Goal: Task Accomplishment & Management: Use online tool/utility

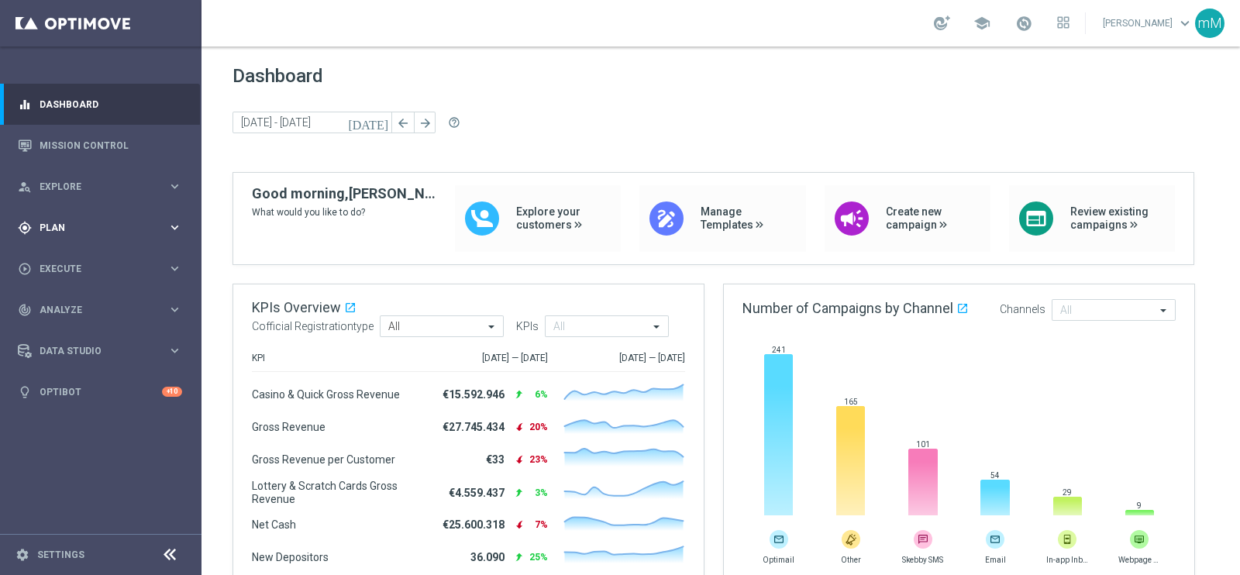
click at [87, 232] on div "gps_fixed Plan" at bounding box center [93, 228] width 150 height 14
click at [81, 302] on span "Templates" at bounding box center [96, 306] width 111 height 9
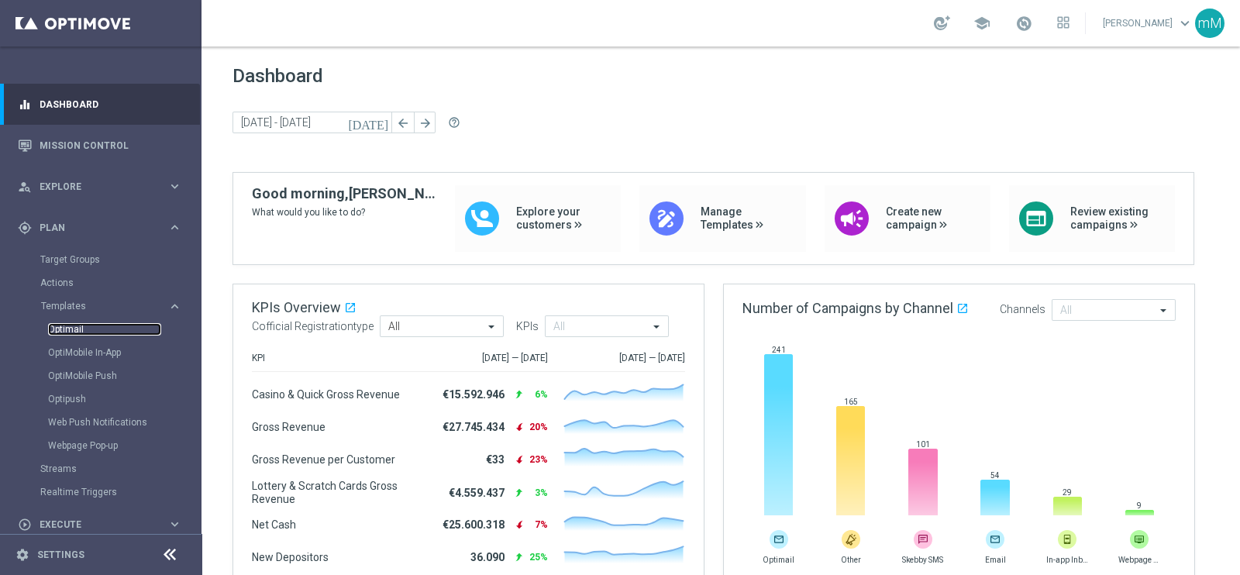
click at [85, 330] on link "Optimail" at bounding box center [104, 329] width 113 height 12
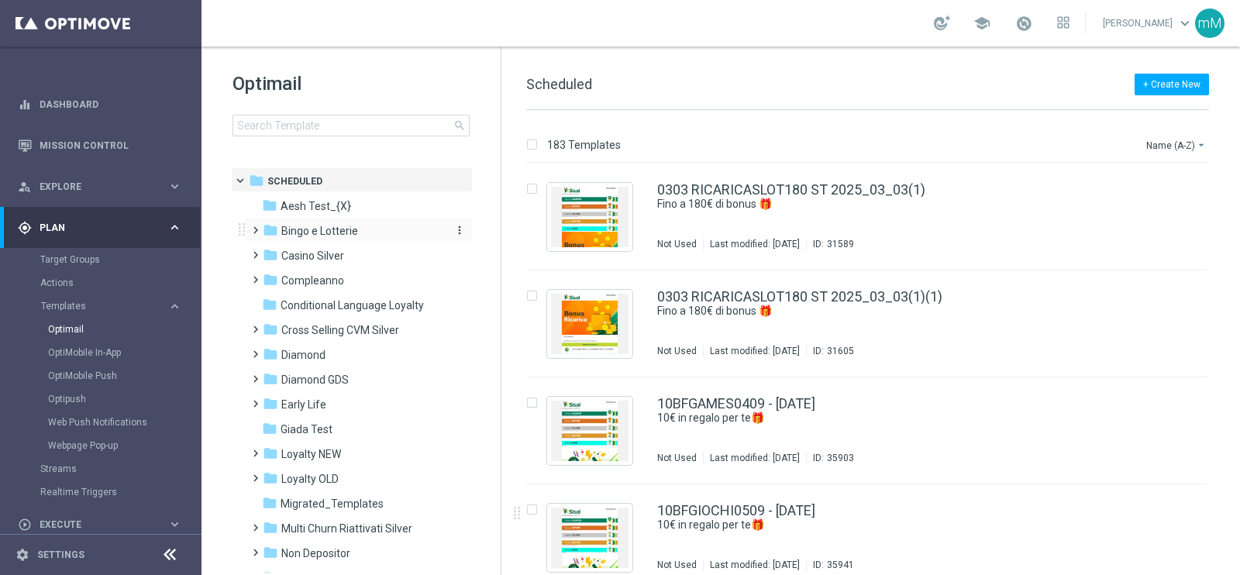
click at [328, 239] on div "folder Bingo e Lotterie" at bounding box center [352, 232] width 178 height 18
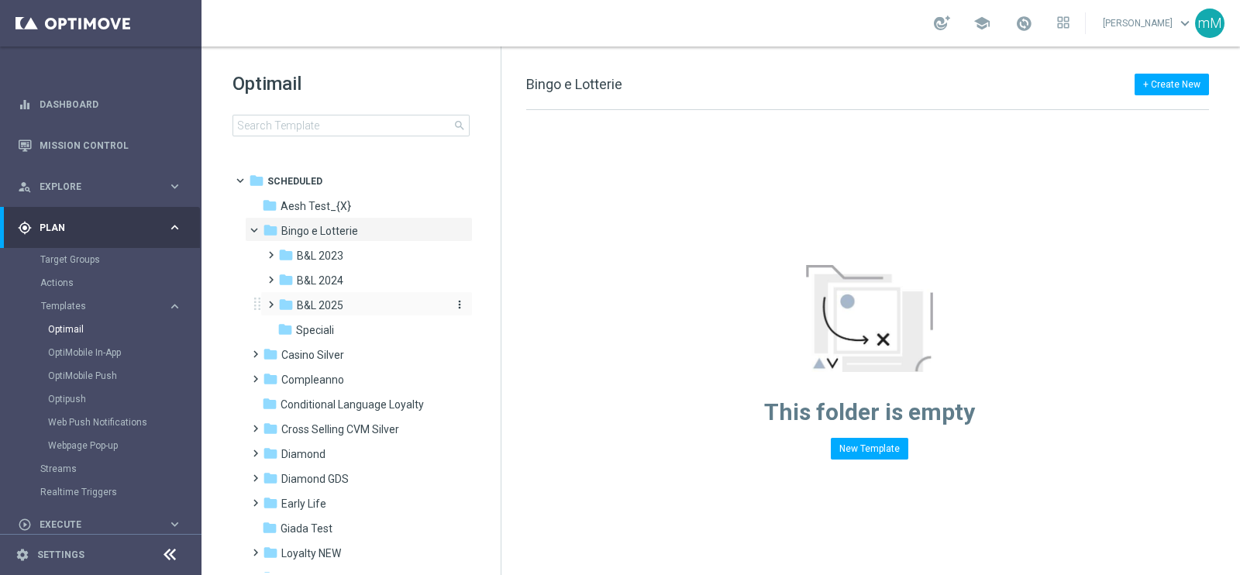
click at [332, 304] on span "B&L 2025" at bounding box center [320, 305] width 47 height 14
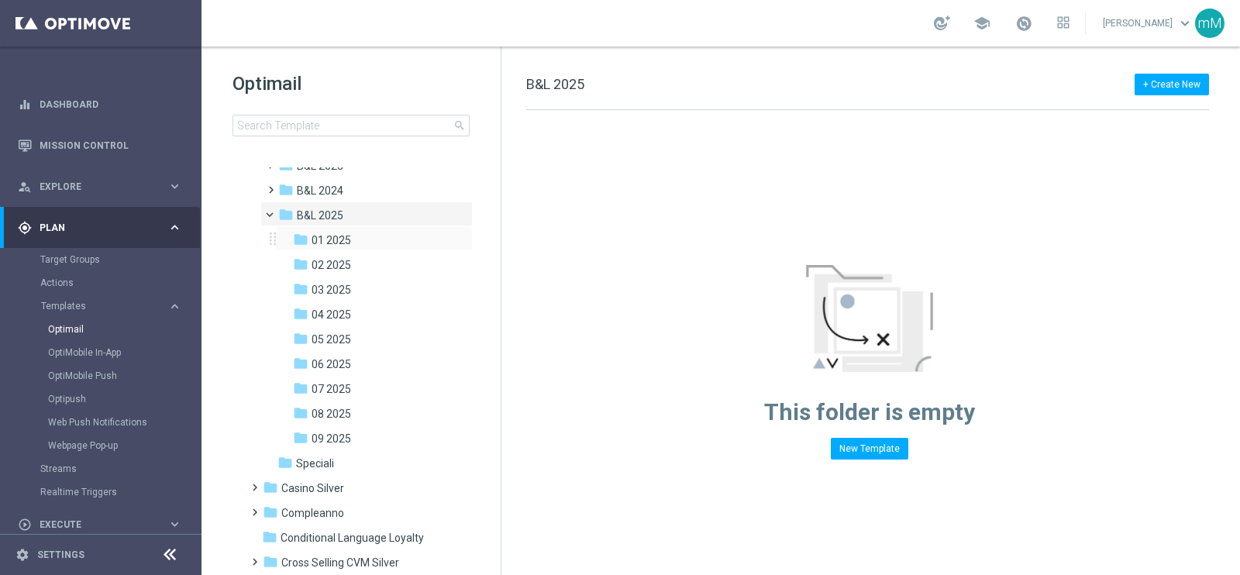
scroll to position [193, 0]
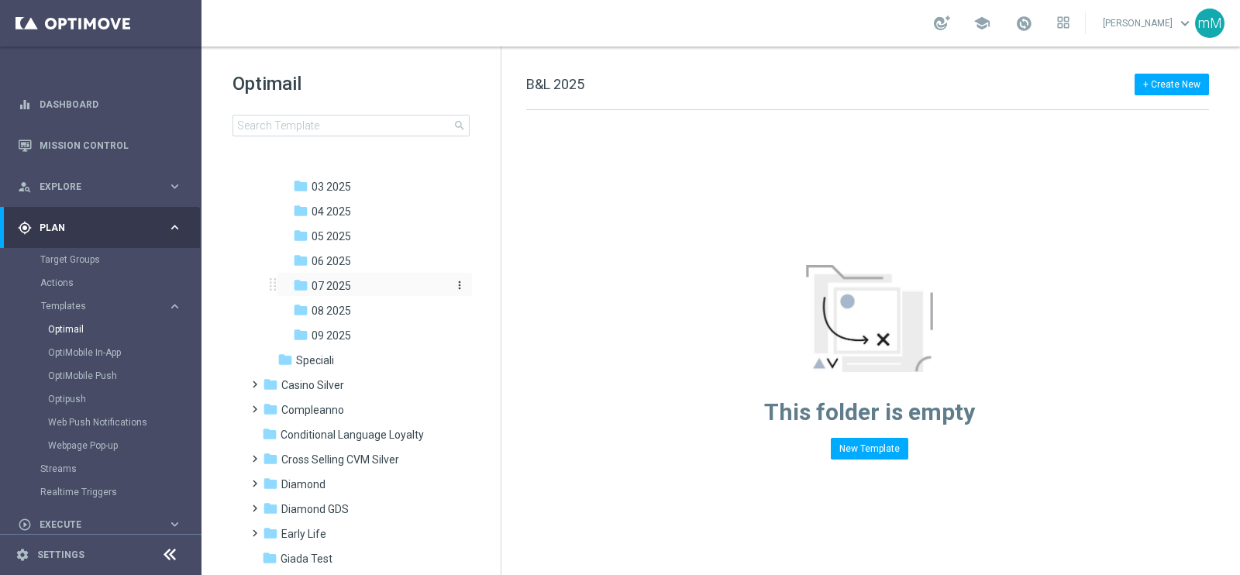
click at [338, 285] on span "07 2025" at bounding box center [332, 286] width 40 height 14
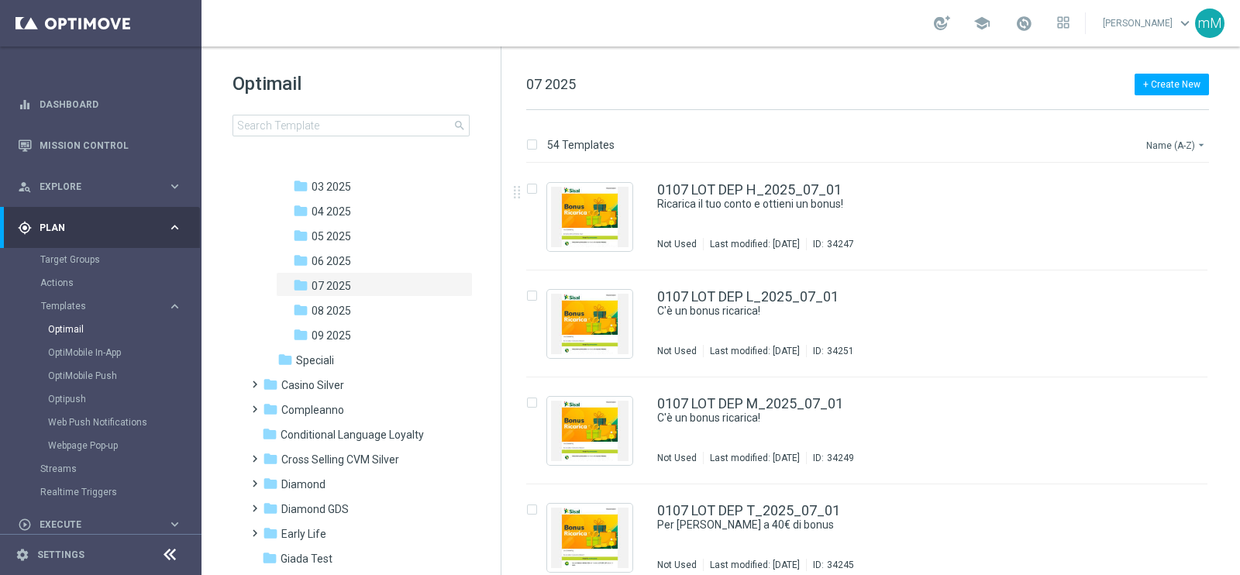
click at [1171, 142] on button "Name (A-Z) arrow_drop_down" at bounding box center [1177, 145] width 64 height 19
click at [1184, 212] on span "Date Modified (Newest)" at bounding box center [1150, 214] width 104 height 11
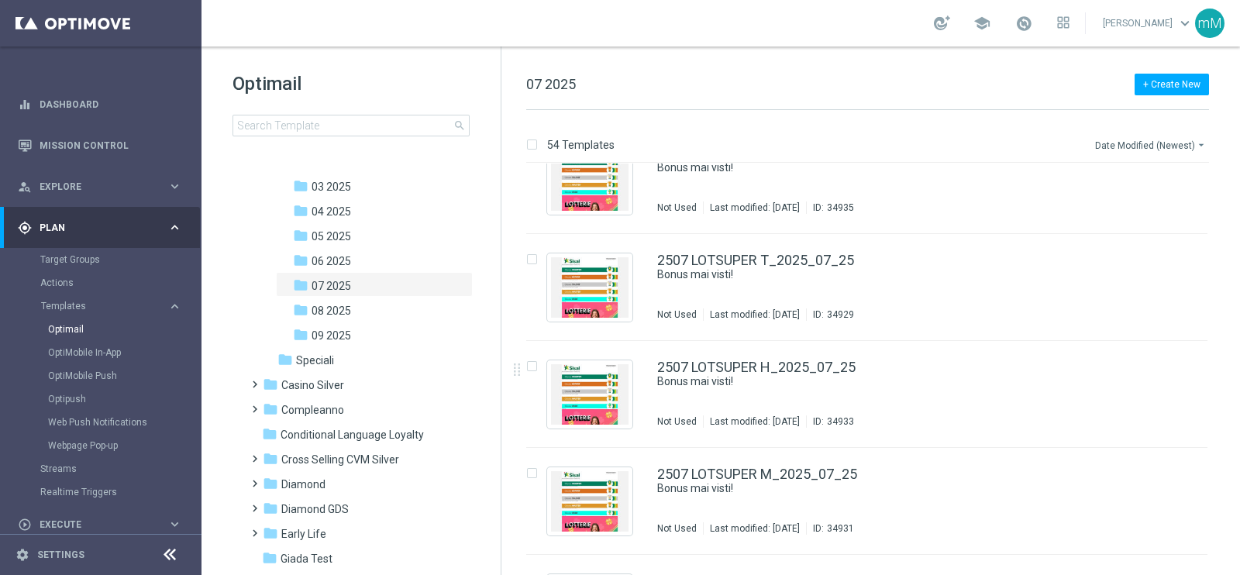
scroll to position [678, 0]
click at [1186, 256] on icon "more_vert" at bounding box center [1191, 256] width 12 height 12
click at [1099, 295] on span "Copy To" at bounding box center [1098, 293] width 34 height 11
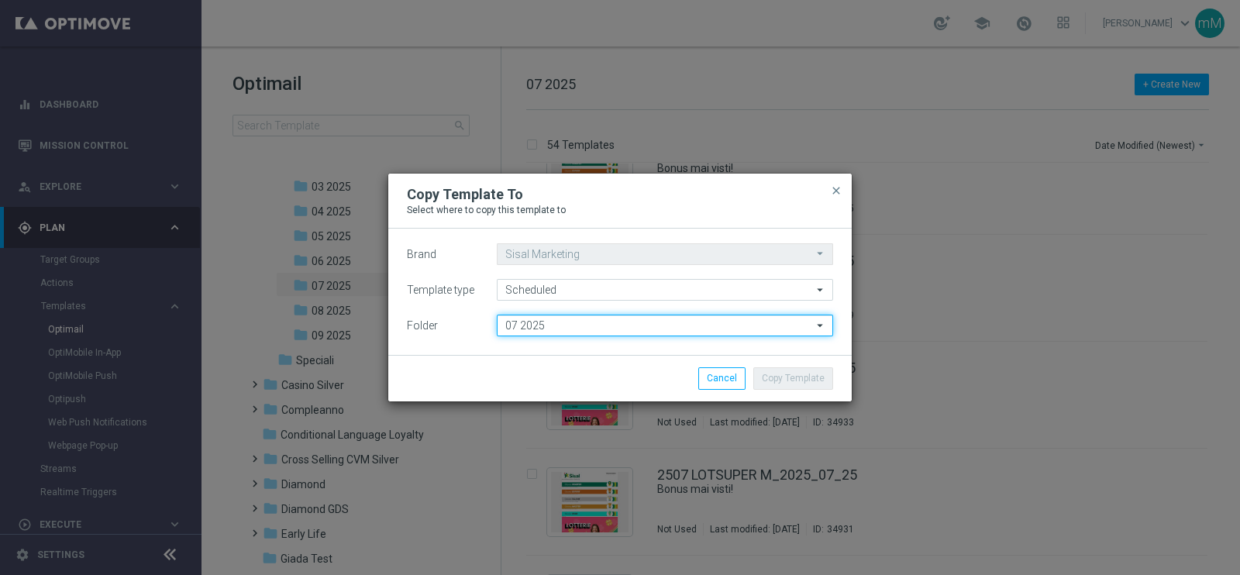
click at [606, 330] on input "07 2025" at bounding box center [665, 326] width 336 height 22
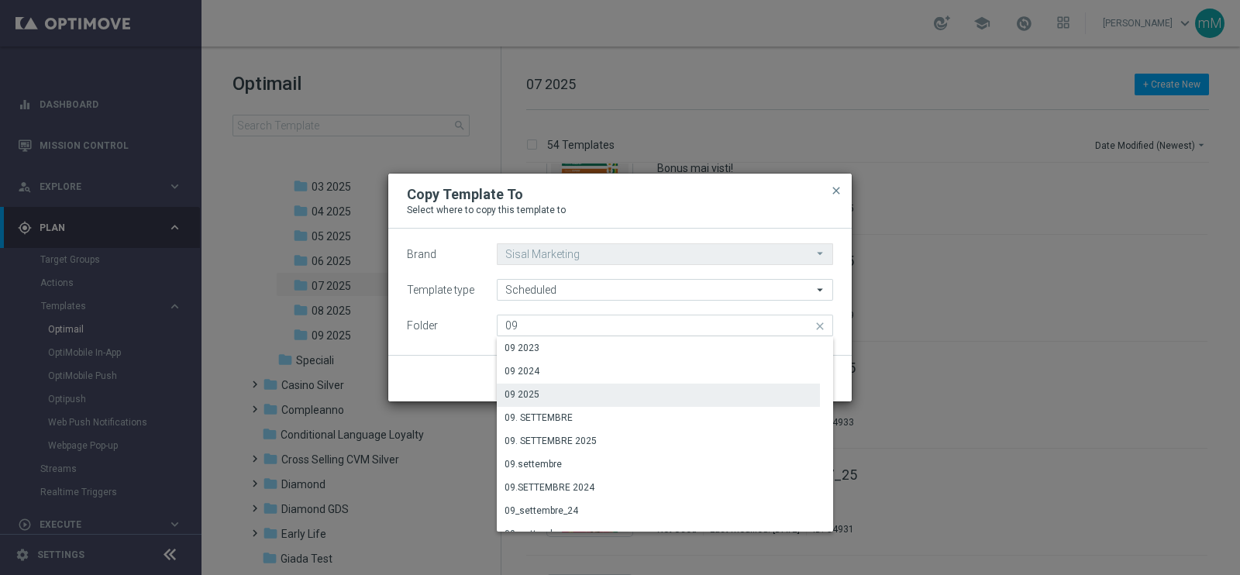
click at [602, 392] on div "09 2025" at bounding box center [658, 395] width 323 height 22
type input "09 2025"
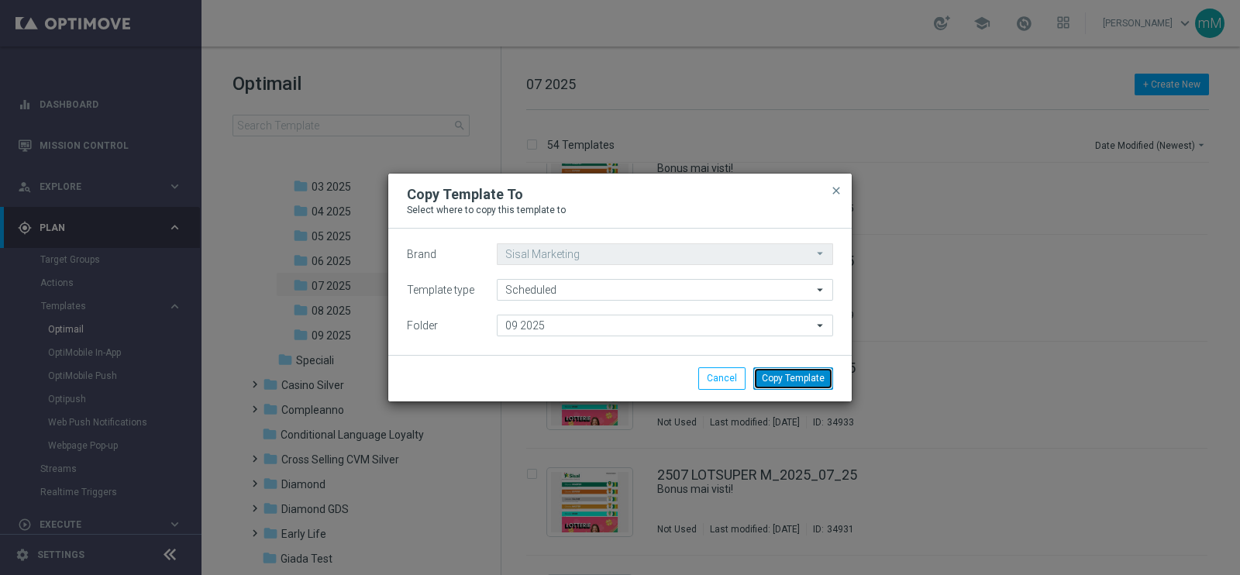
click at [782, 371] on button "Copy Template" at bounding box center [794, 378] width 80 height 22
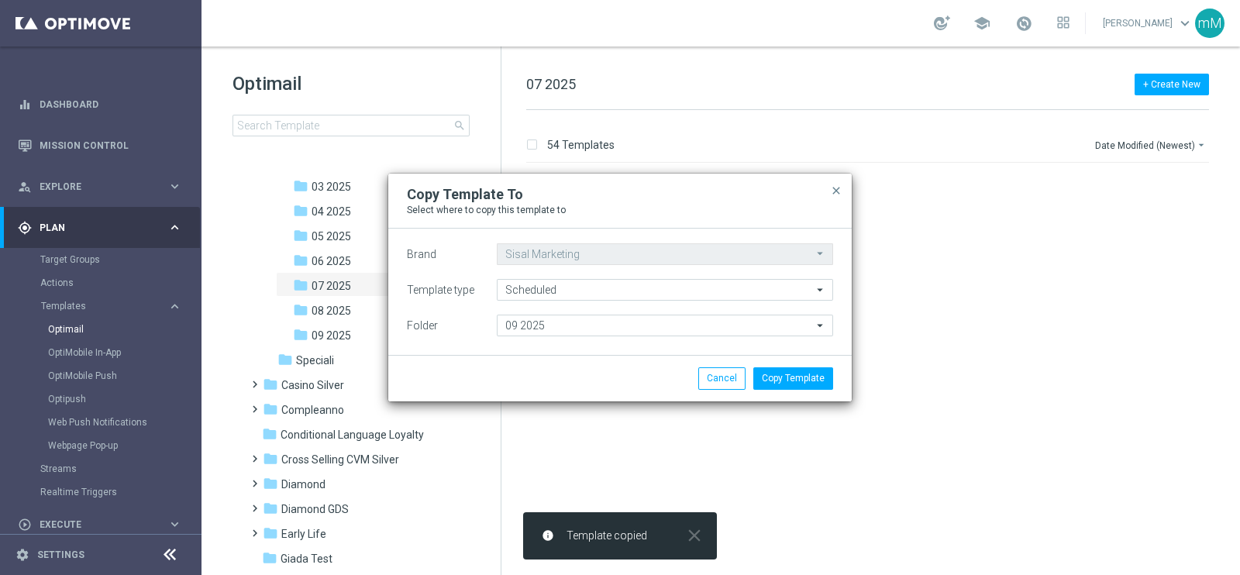
scroll to position [0, 0]
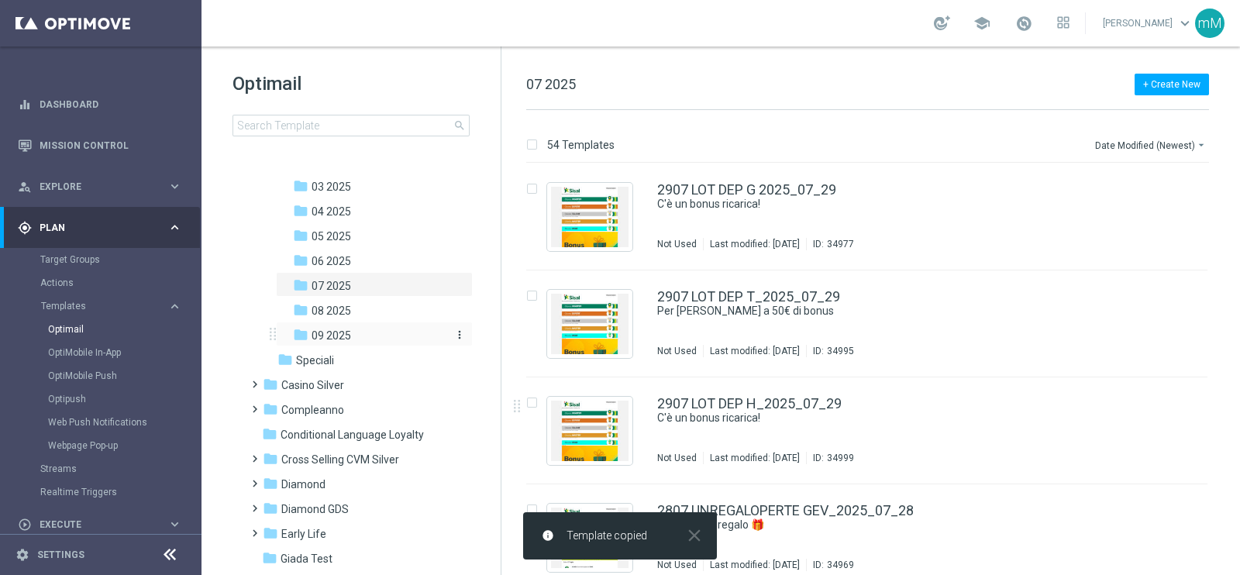
click at [358, 340] on div "folder 09 2025" at bounding box center [369, 336] width 153 height 18
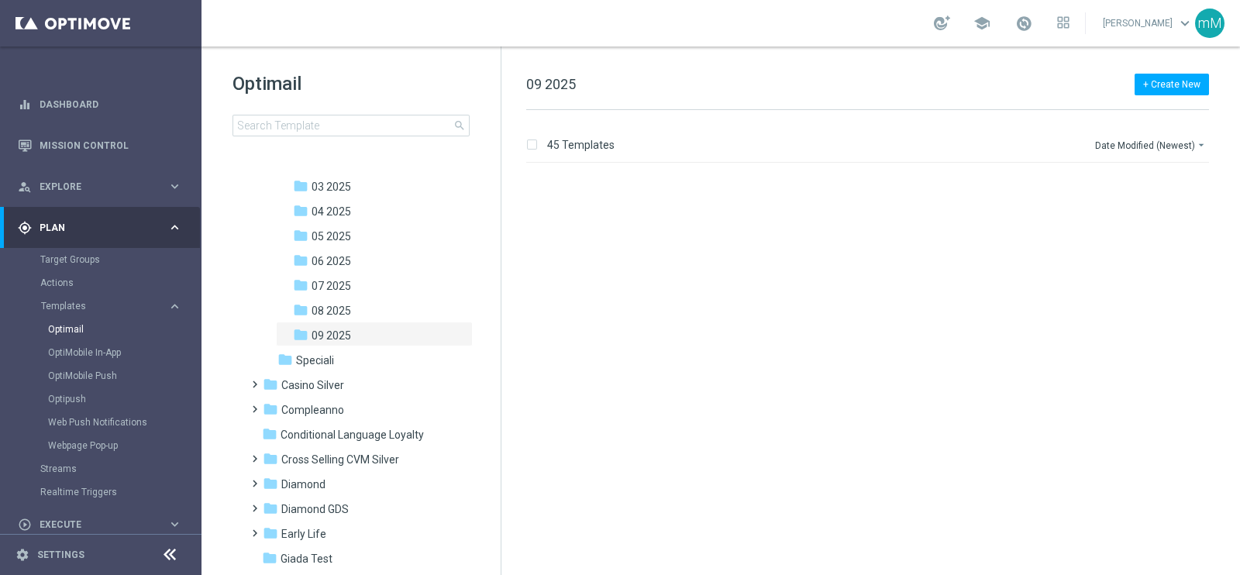
scroll to position [4403, 0]
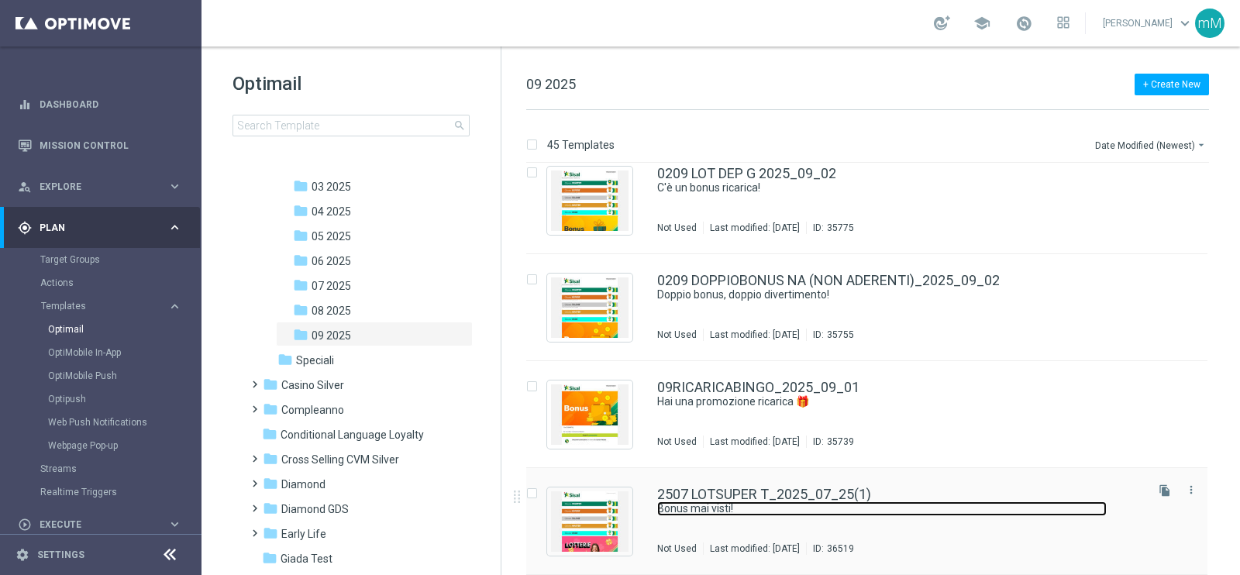
click at [759, 504] on link "Bonus mai visti!" at bounding box center [882, 509] width 450 height 15
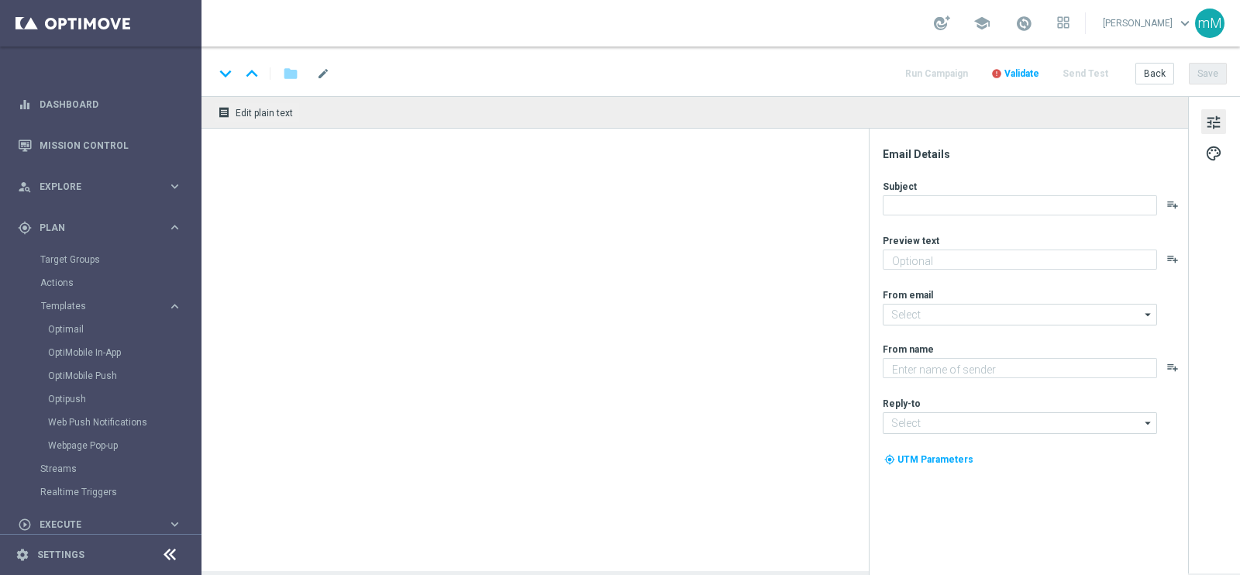
type input "2507 LOTSUPER T_2025_07_25(1)"
type textarea "Per te fino a 120€ di bonus"
type input "[EMAIL_ADDRESS][DOMAIN_NAME]"
type textarea "Sisal"
type input "[EMAIL_ADDRESS][DOMAIN_NAME]"
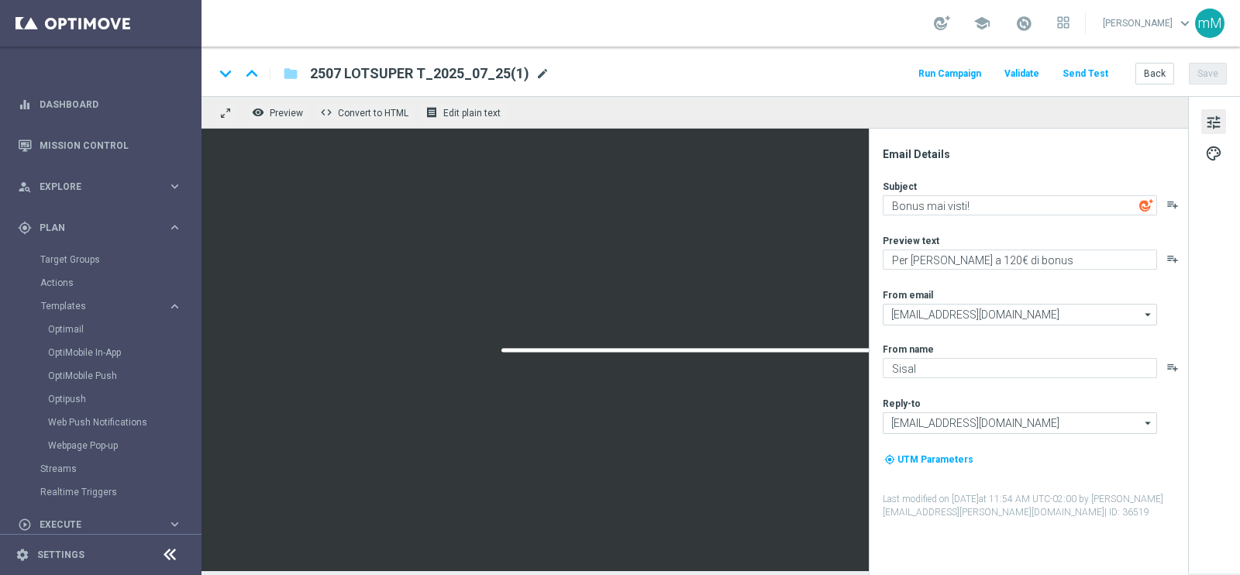
click at [539, 71] on span "mode_edit" at bounding box center [543, 74] width 14 height 14
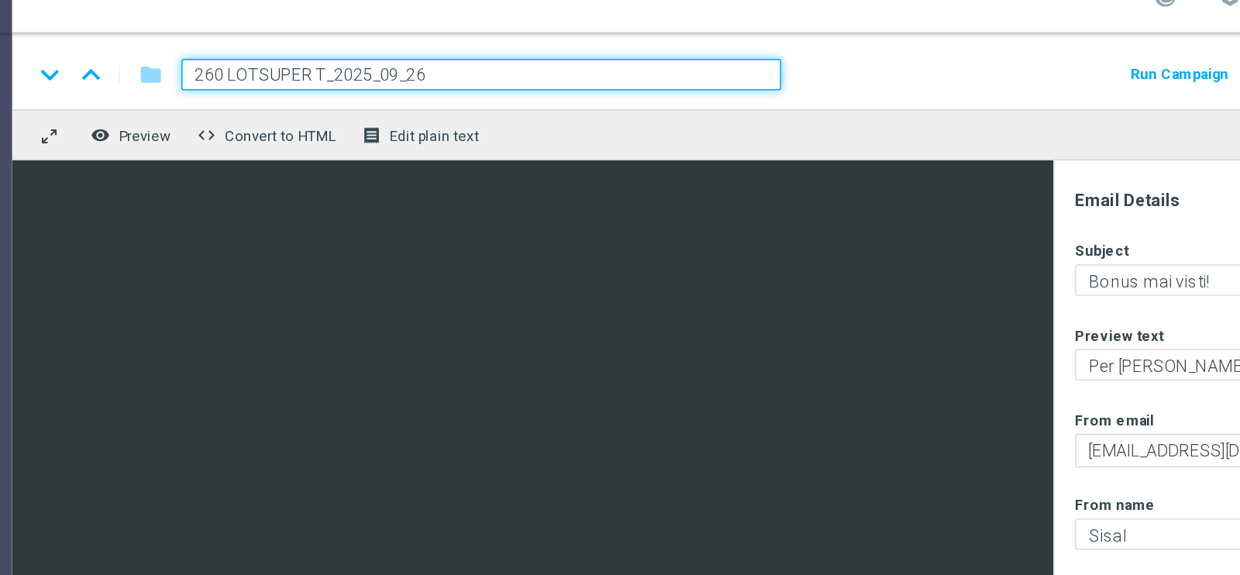
type input "2609 LOTSUPER T_2025_09_26"
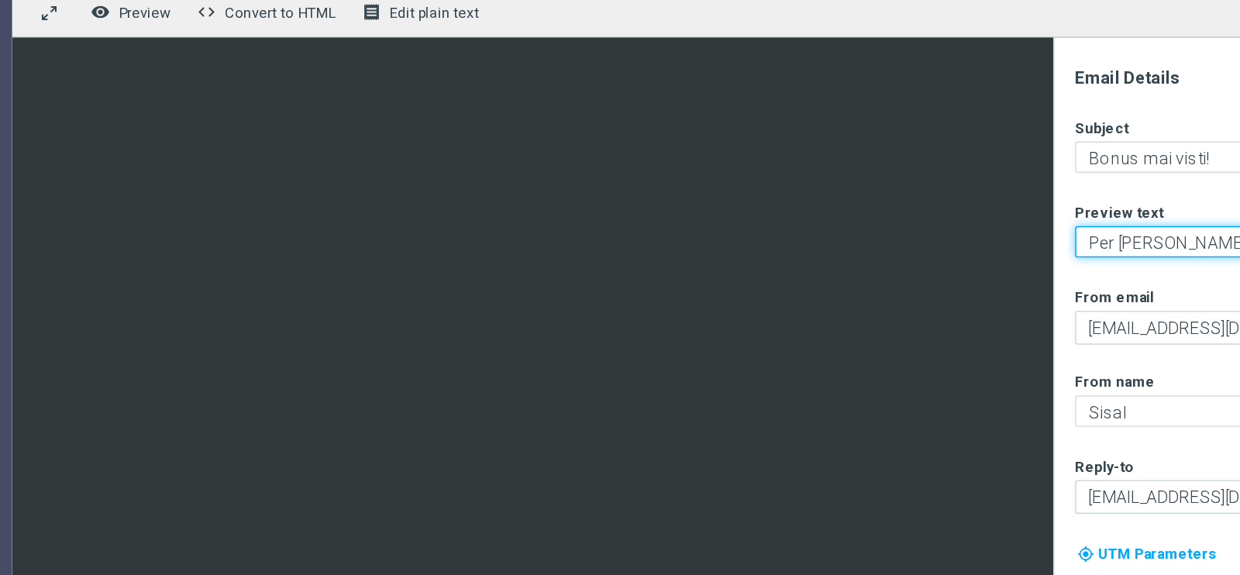
click at [966, 262] on textarea "Per te fino a 120€ di bonus" at bounding box center [1020, 260] width 274 height 20
type textarea "Per [PERSON_NAME] a 150€ di bonus"
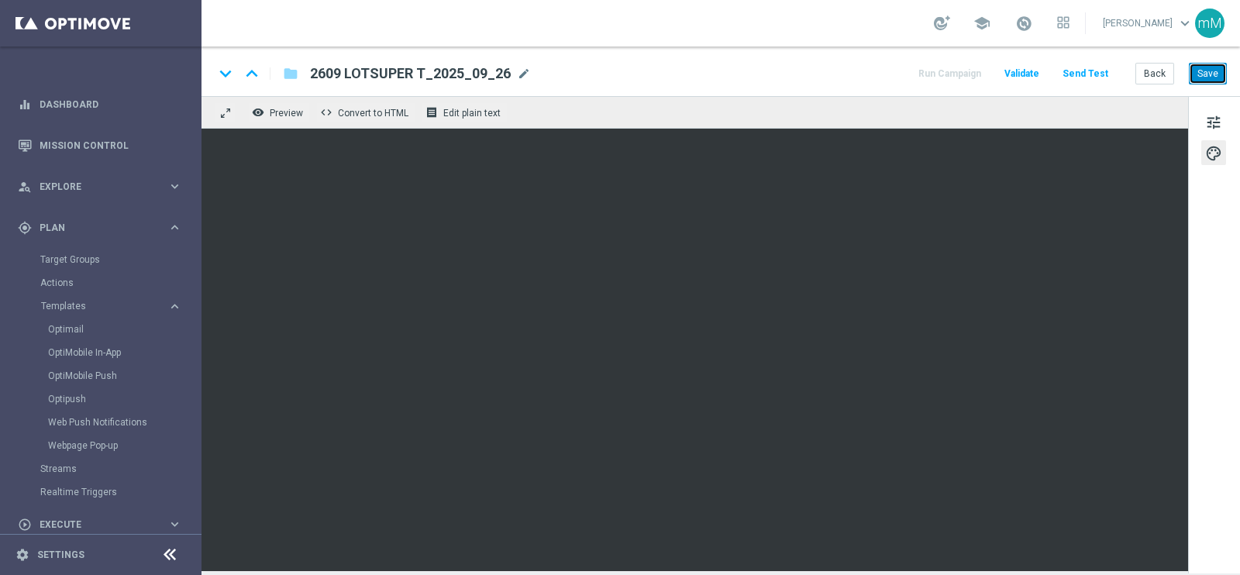
click at [1204, 77] on button "Save" at bounding box center [1208, 74] width 38 height 22
click at [1221, 61] on div "keyboard_arrow_down keyboard_arrow_up folder 2609 LOTSUPER T_2025_09_26 2609 LO…" at bounding box center [721, 72] width 1039 height 50
click at [1202, 74] on button "Save" at bounding box center [1208, 74] width 38 height 22
click at [1206, 80] on button "Save" at bounding box center [1208, 74] width 38 height 22
click at [525, 75] on span "mode_edit" at bounding box center [524, 74] width 14 height 14
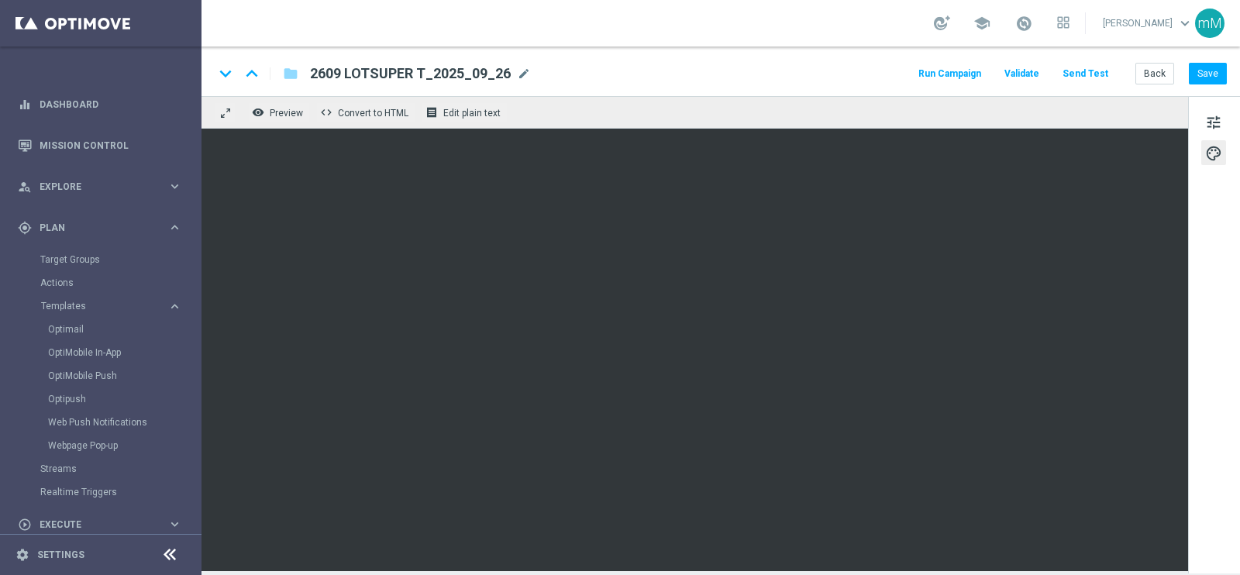
click at [440, 71] on span "2609 LOTSUPER T_2025_09_26" at bounding box center [410, 73] width 201 height 19
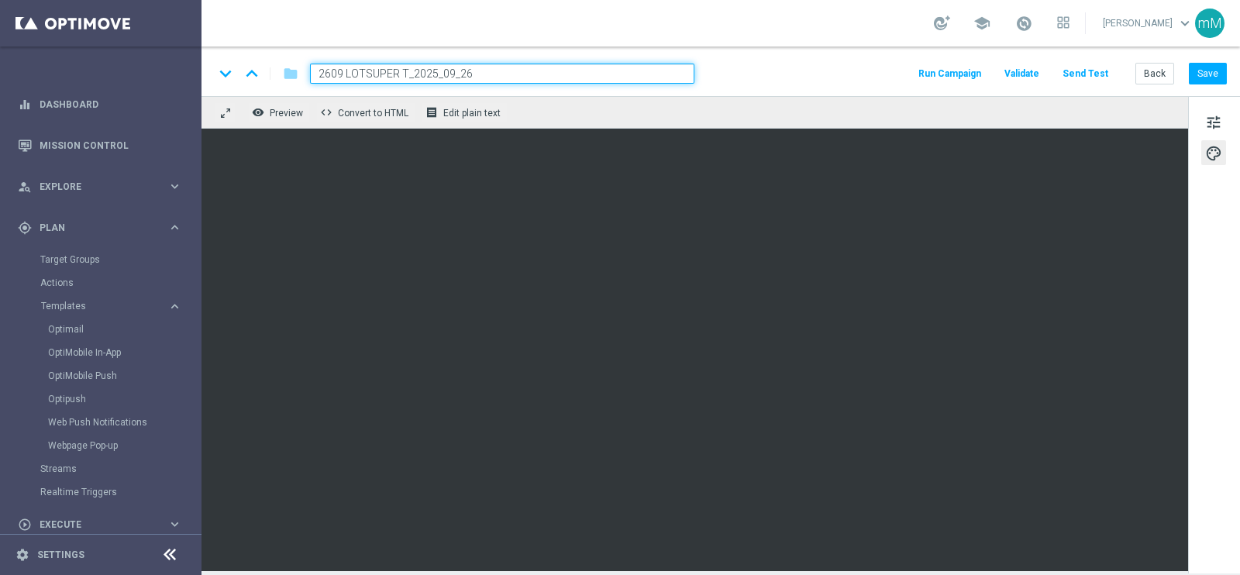
drag, startPoint x: 359, startPoint y: 74, endPoint x: 395, endPoint y: 78, distance: 36.6
click at [395, 78] on input "2609 LOTSUPER T_2025_09_26" at bounding box center [502, 74] width 385 height 20
type input "2609 LOTWOW T_2025_09_26"
click at [1209, 69] on button "Save" at bounding box center [1208, 74] width 38 height 22
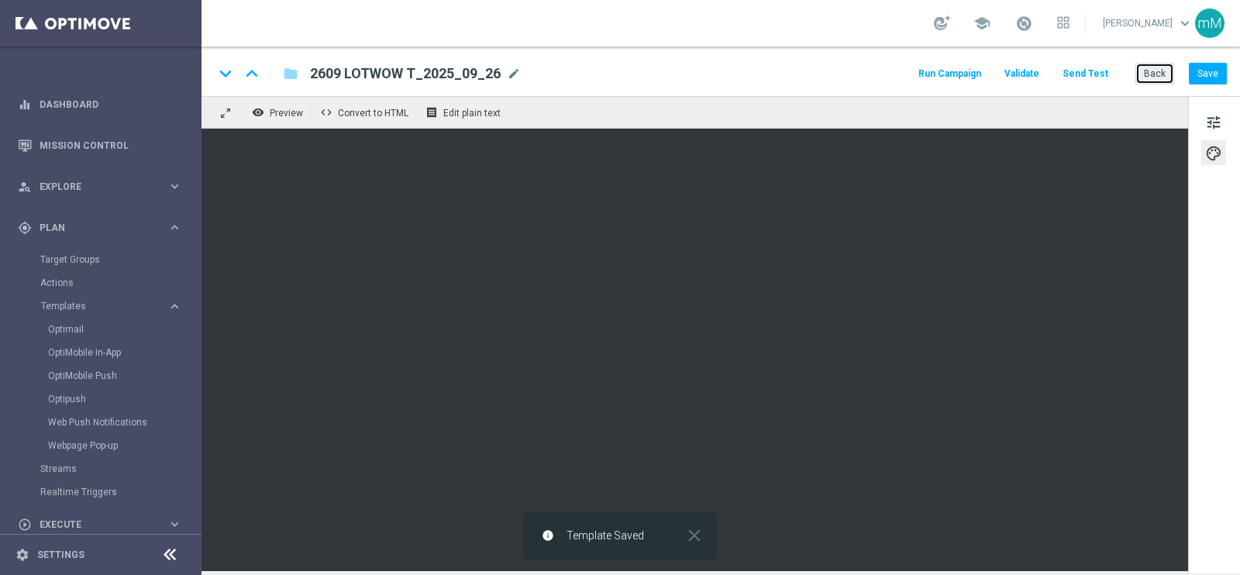
click at [1151, 73] on button "Back" at bounding box center [1155, 74] width 39 height 22
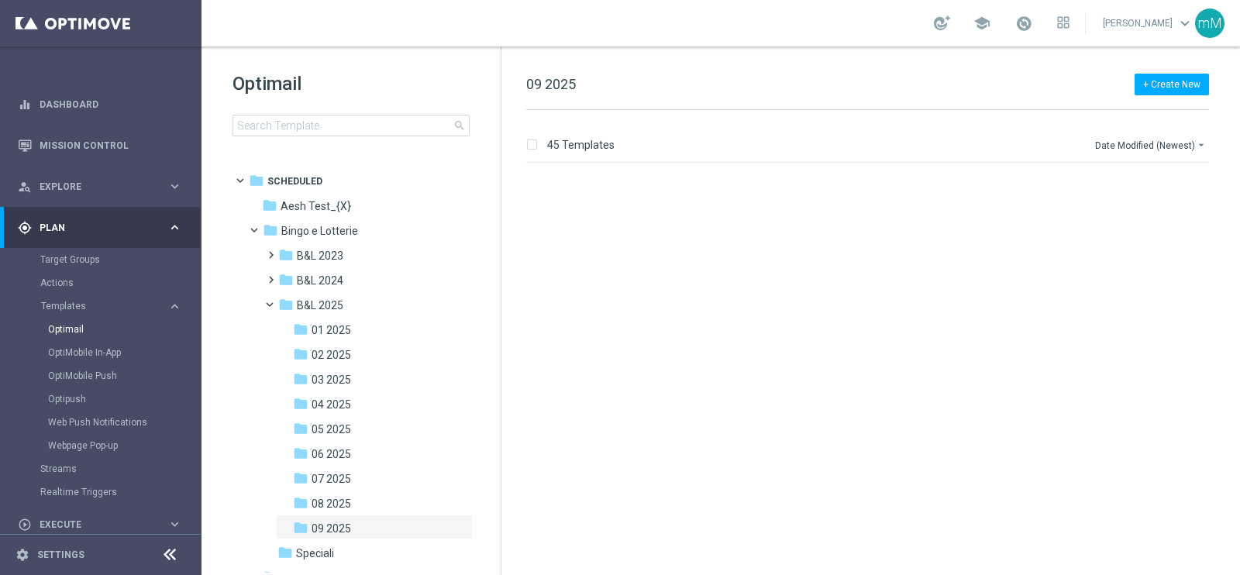
scroll to position [2417, 0]
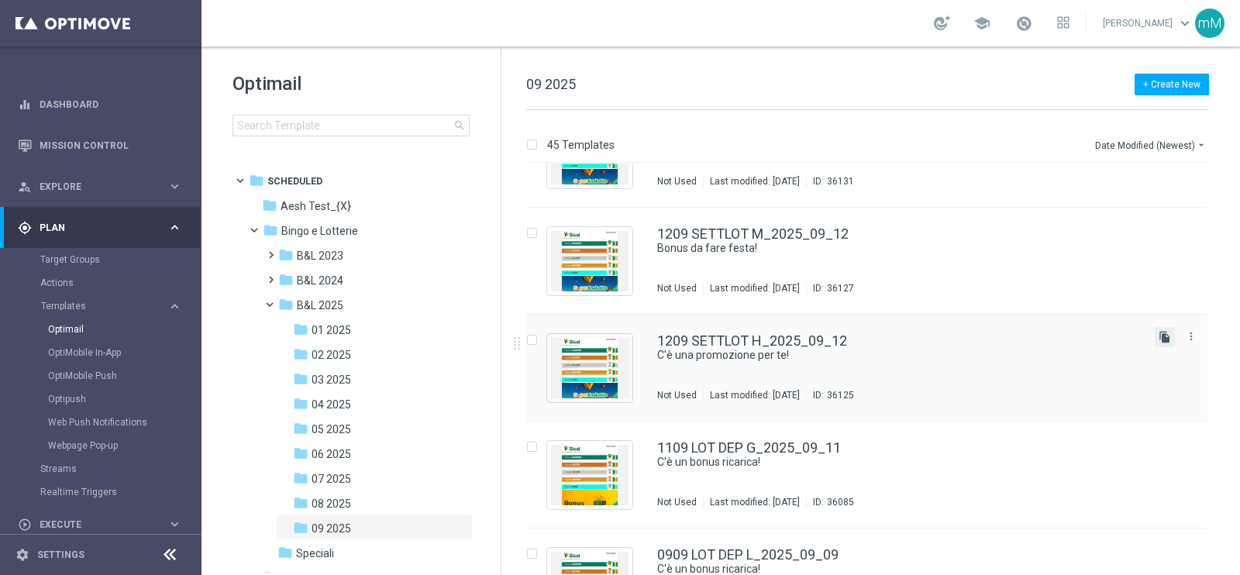
click at [1162, 331] on icon "file_copy" at bounding box center [1165, 337] width 12 height 12
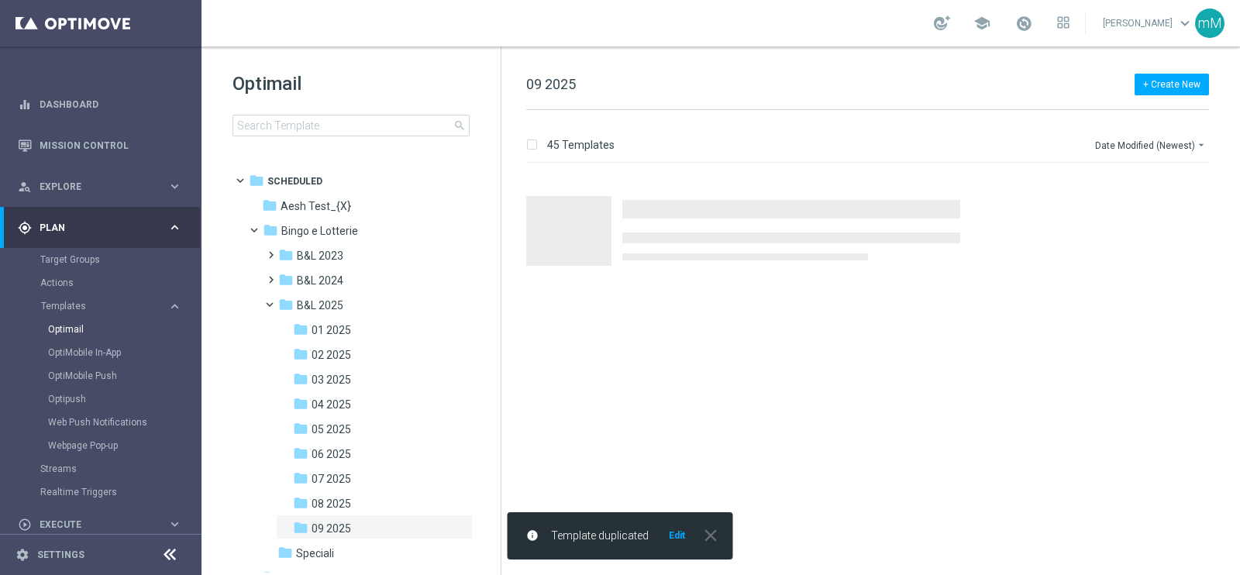
scroll to position [0, 0]
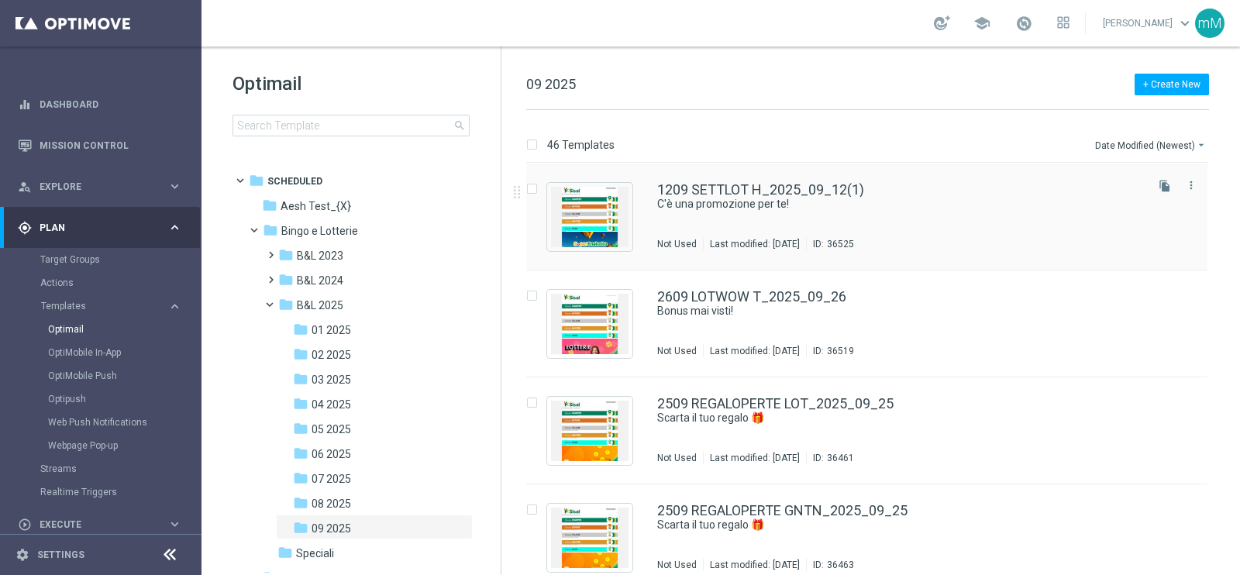
click at [696, 236] on div "1209 SETTLOT H_2025_09_12(1) C'è una promozione per te! Not Used Last modified:…" at bounding box center [899, 216] width 485 height 67
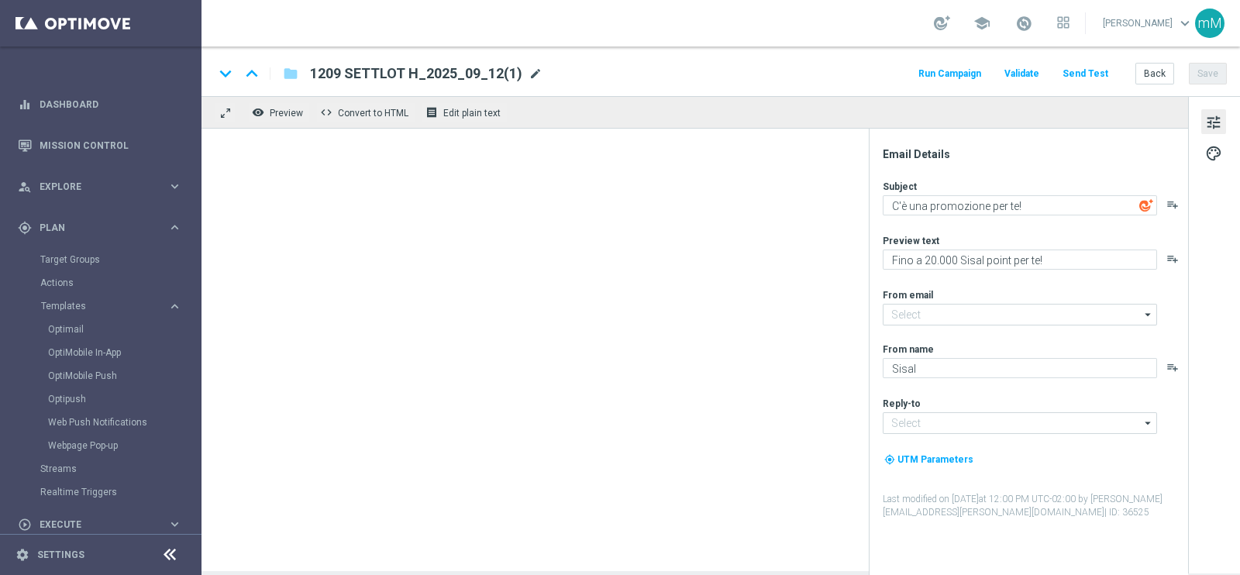
click at [531, 75] on span "mode_edit" at bounding box center [536, 74] width 14 height 14
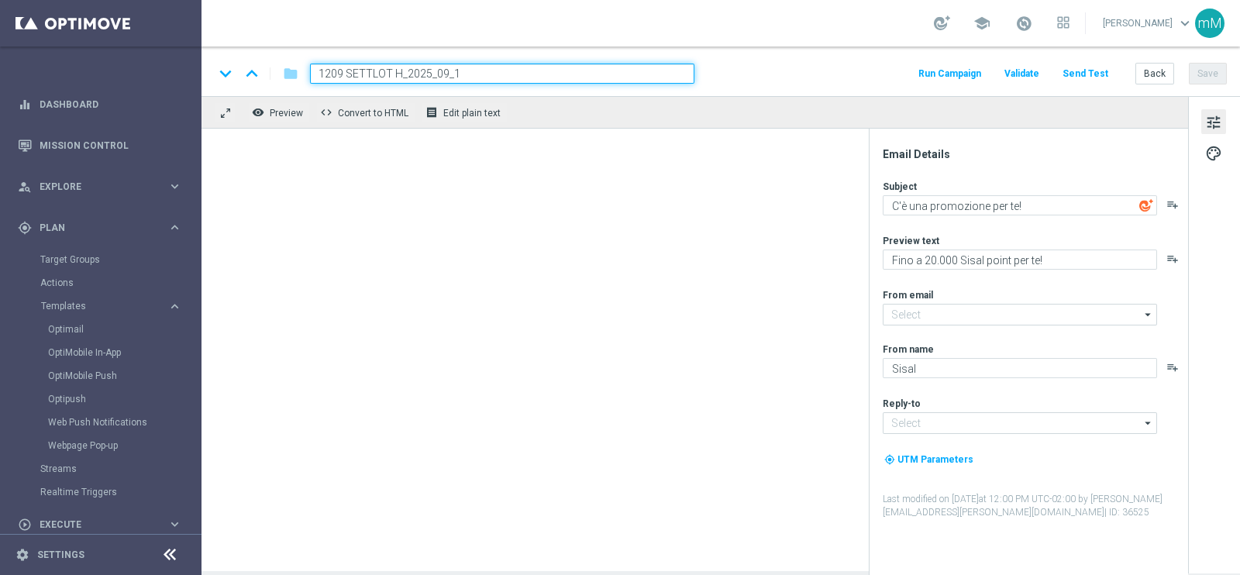
type input "1209 SETTLOT H_2025_09_"
type input "[EMAIL_ADDRESS][DOMAIN_NAME]"
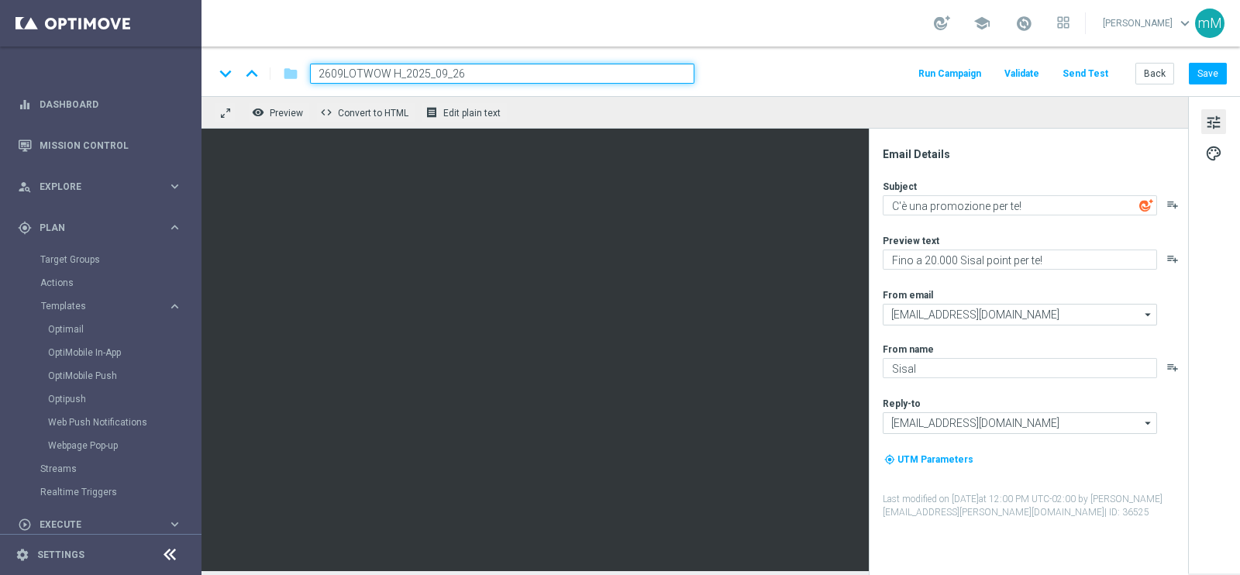
type input "2609 LOTWOW H_2025_09_26"
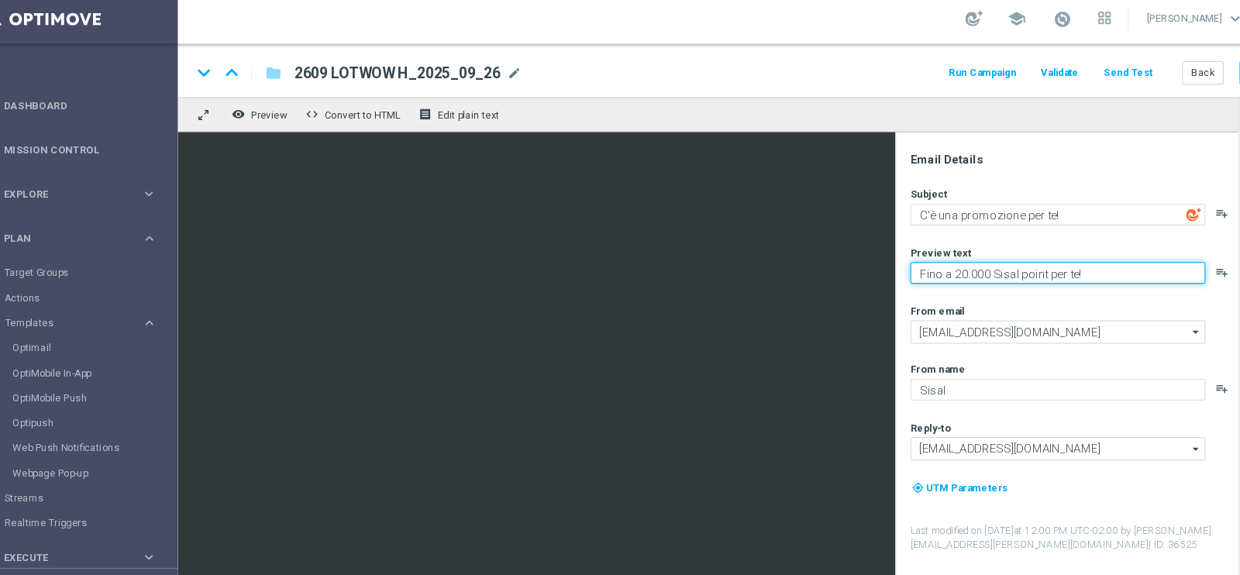
click at [930, 265] on textarea "Fino a 20.000 Sisal point per te!" at bounding box center [1020, 260] width 274 height 20
type textarea "Fino a 50.000 Sisal point per te!"
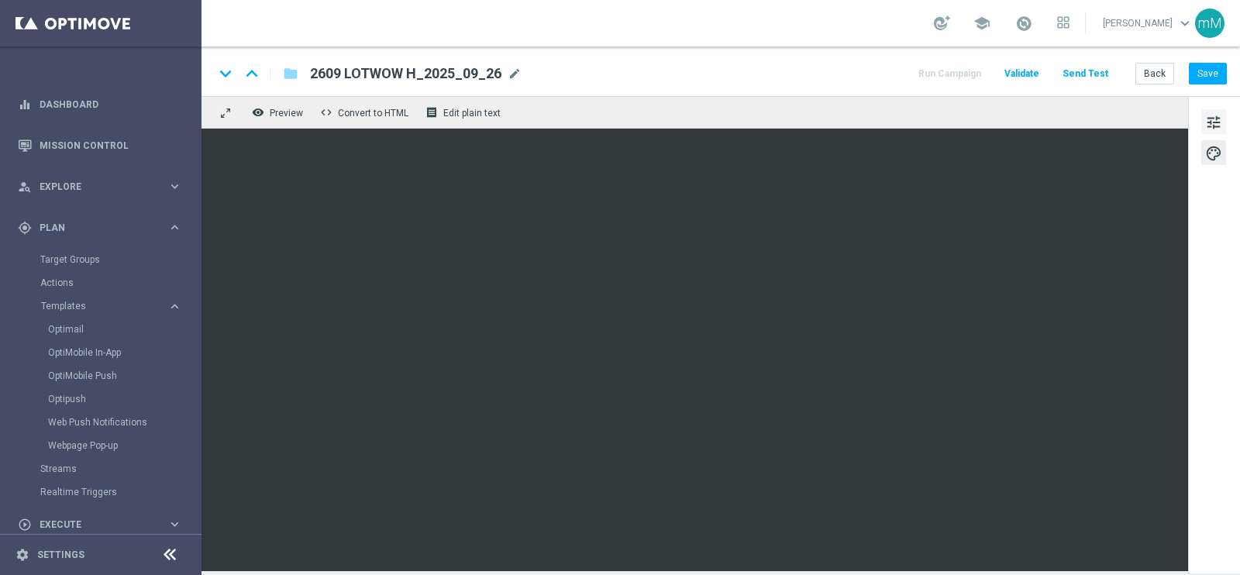
click at [1209, 118] on span "tune" at bounding box center [1214, 122] width 17 height 20
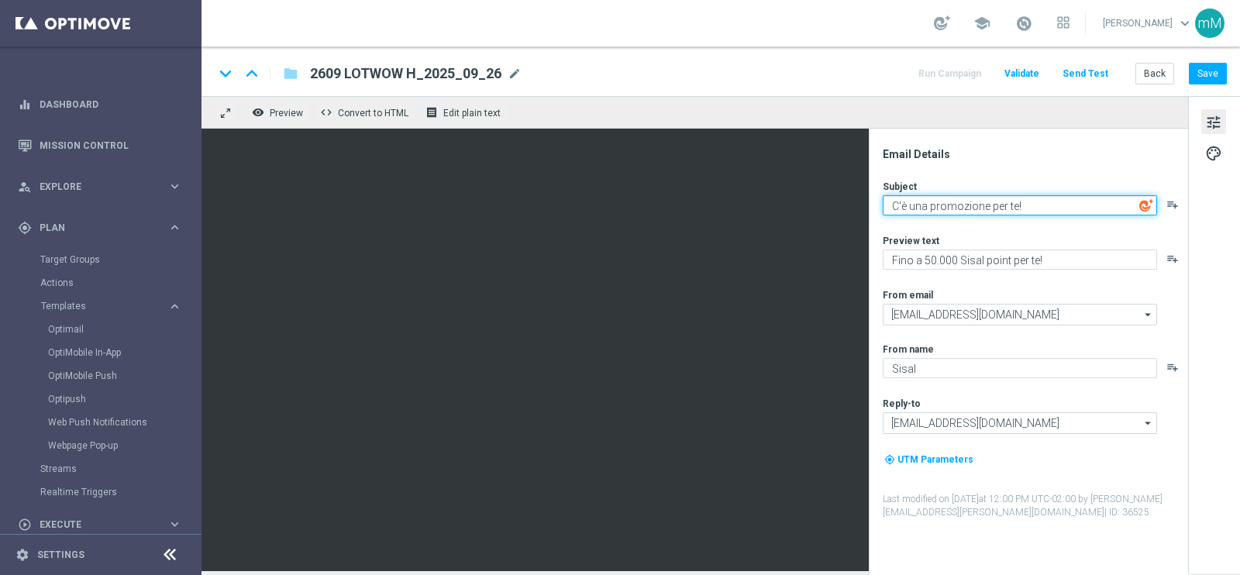
click at [937, 202] on textarea "C'è una promozione per te!" at bounding box center [1020, 205] width 274 height 20
paste textarea "Bonus mai visti"
type textarea "Bonus mai visti!"
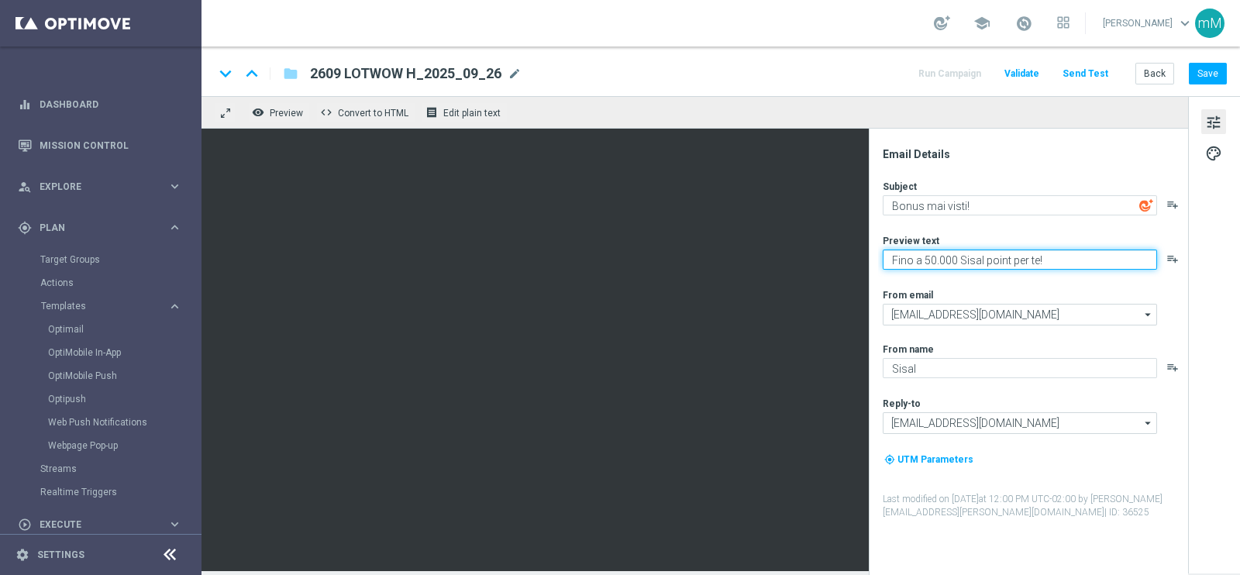
click at [946, 261] on textarea "Fino a 50.000 Sisal point per te!" at bounding box center [1020, 260] width 274 height 20
click at [931, 260] on textarea "Fino a 50.000 Sisal point per te!" at bounding box center [1020, 260] width 274 height 20
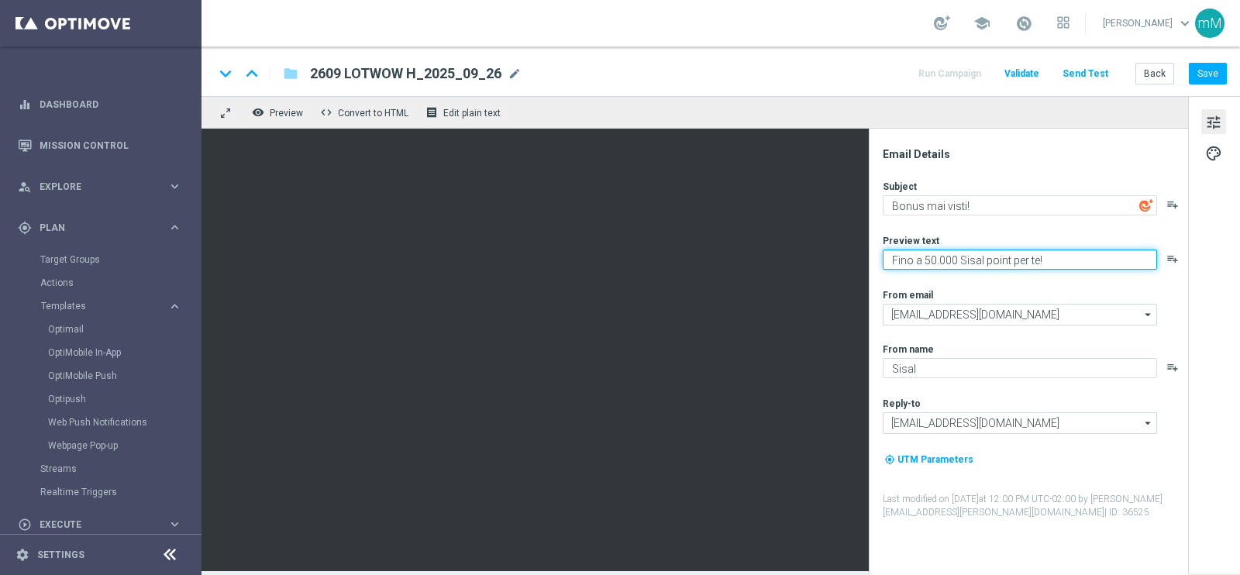
click at [914, 261] on textarea "Fino a 50.000 Sisal point per te!" at bounding box center [1020, 260] width 274 height 20
click at [888, 258] on textarea "Fino a 50.000 Sisal point per te!" at bounding box center [1020, 260] width 274 height 20
paste textarea "Per [PERSON_NAME] a 150€ di bonus"
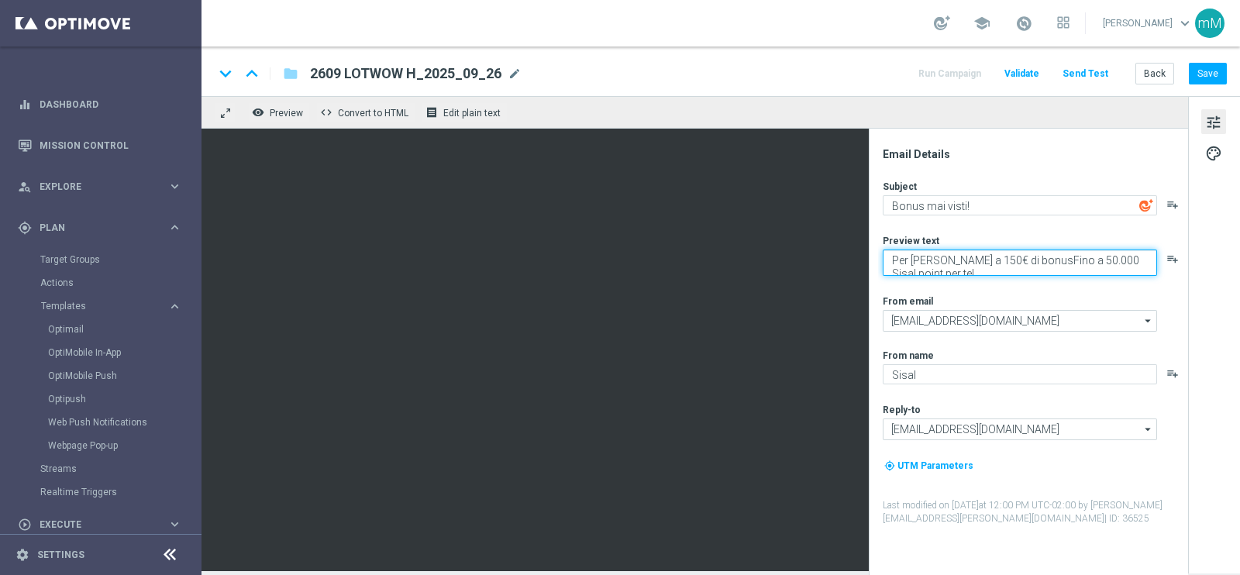
drag, startPoint x: 950, startPoint y: 263, endPoint x: 1037, endPoint y: 258, distance: 87.7
click at [1037, 258] on textarea "Per te fino a 150€ di bonusFino a 50.000 Sisal point per te!" at bounding box center [1020, 263] width 274 height 26
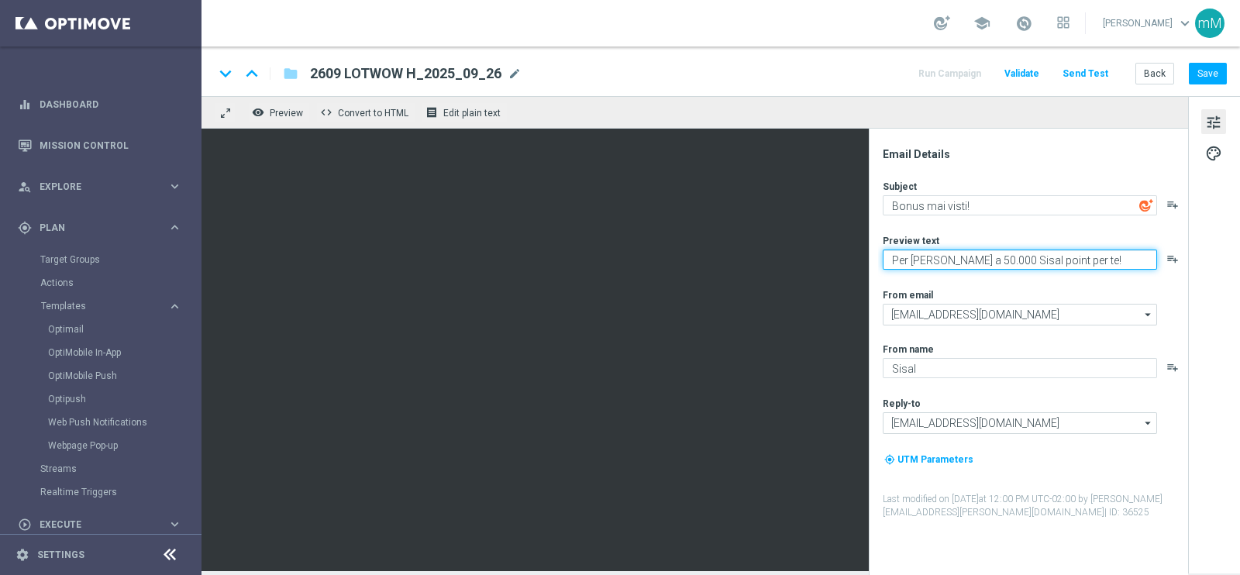
drag, startPoint x: 1079, startPoint y: 259, endPoint x: 1039, endPoint y: 261, distance: 40.4
click at [1039, 261] on textarea "Per te fino a 50.000 Sisal point per te!" at bounding box center [1020, 260] width 274 height 20
type textarea "Per te fino a 50.000 Sisal point!"
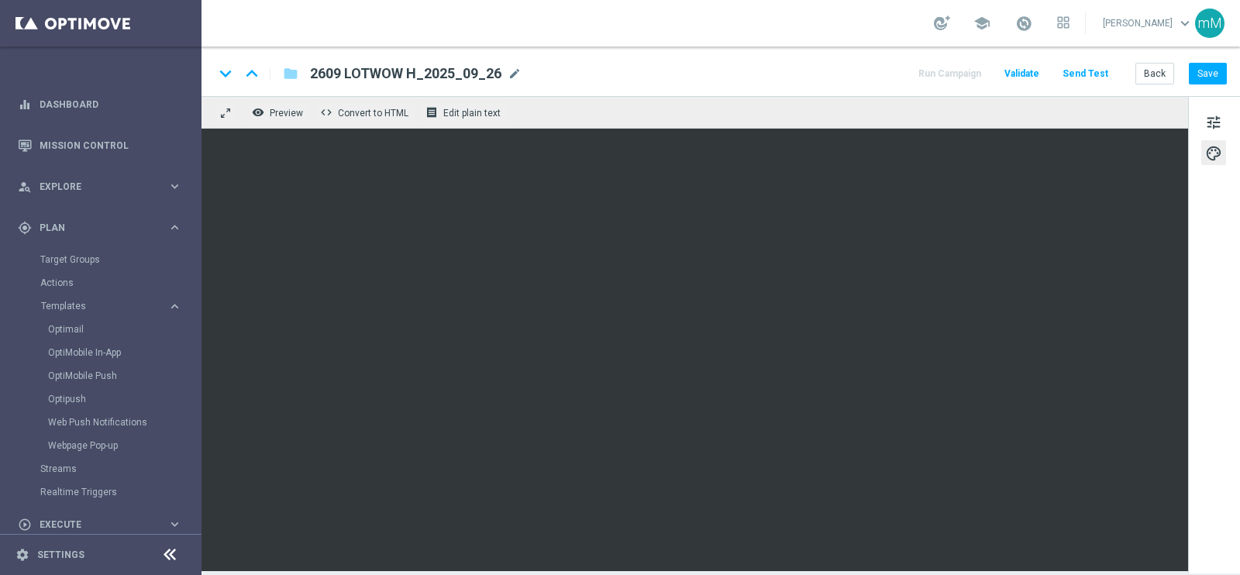
click at [596, 121] on div "remove_red_eye Preview code Convert to HTML receipt Edit plain text" at bounding box center [695, 112] width 987 height 33
click at [1209, 75] on button "Save" at bounding box center [1208, 74] width 38 height 22
click at [1167, 66] on button "Back" at bounding box center [1155, 74] width 39 height 22
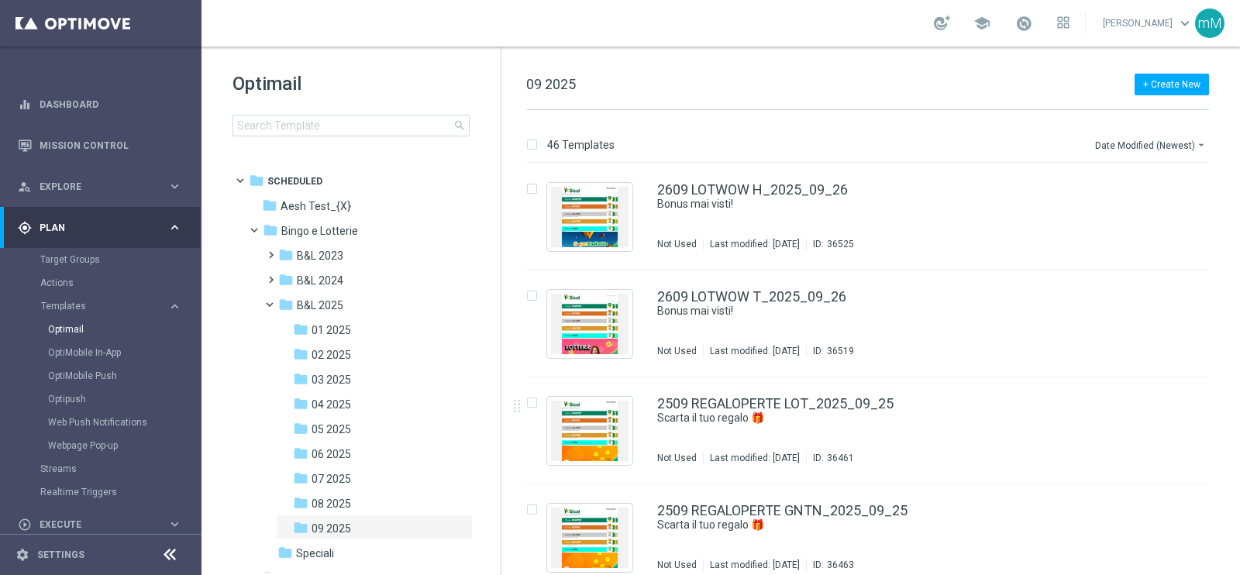
click at [345, 502] on span "08 2025" at bounding box center [332, 504] width 40 height 14
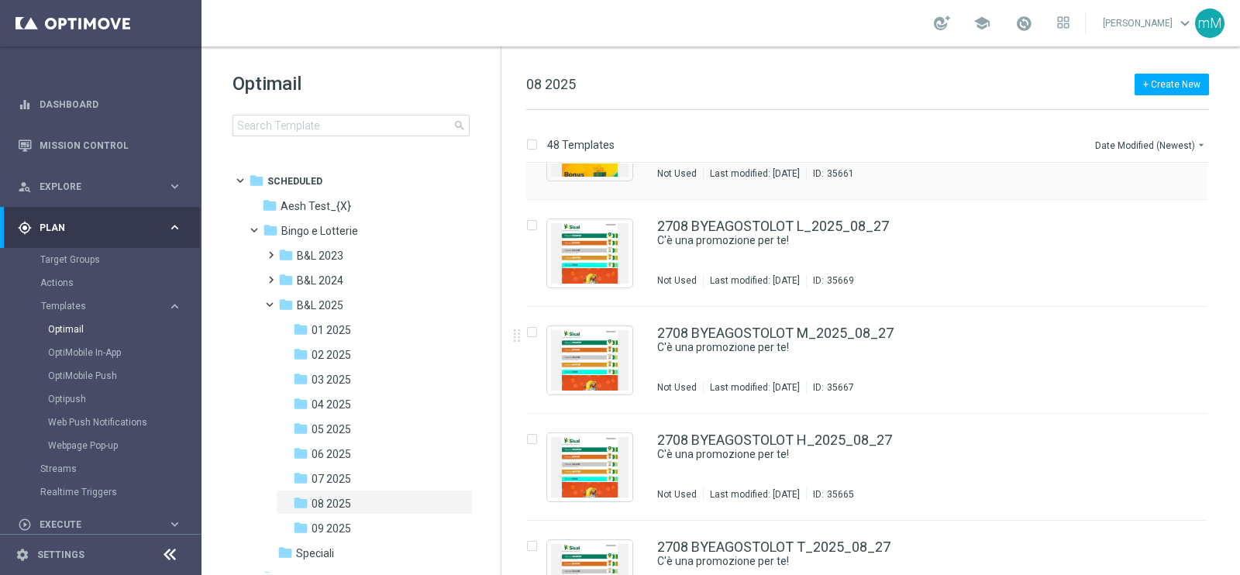
scroll to position [291, 0]
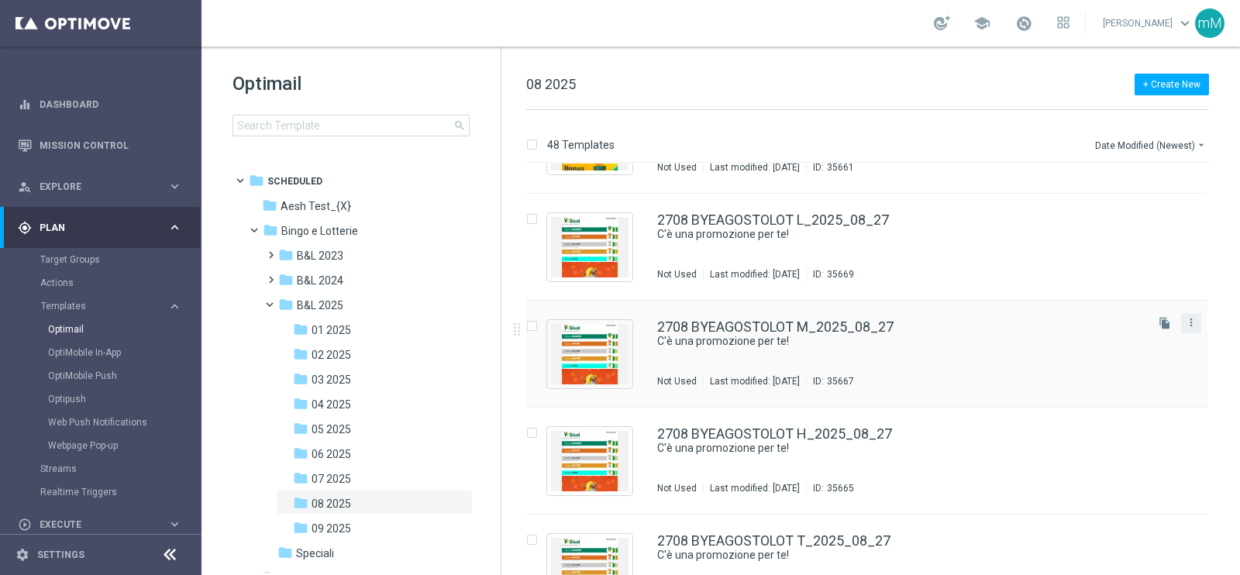
click at [1196, 324] on button "more_vert" at bounding box center [1192, 322] width 16 height 19
click at [1113, 370] on div "drive_file_move Copy To" at bounding box center [1120, 361] width 124 height 22
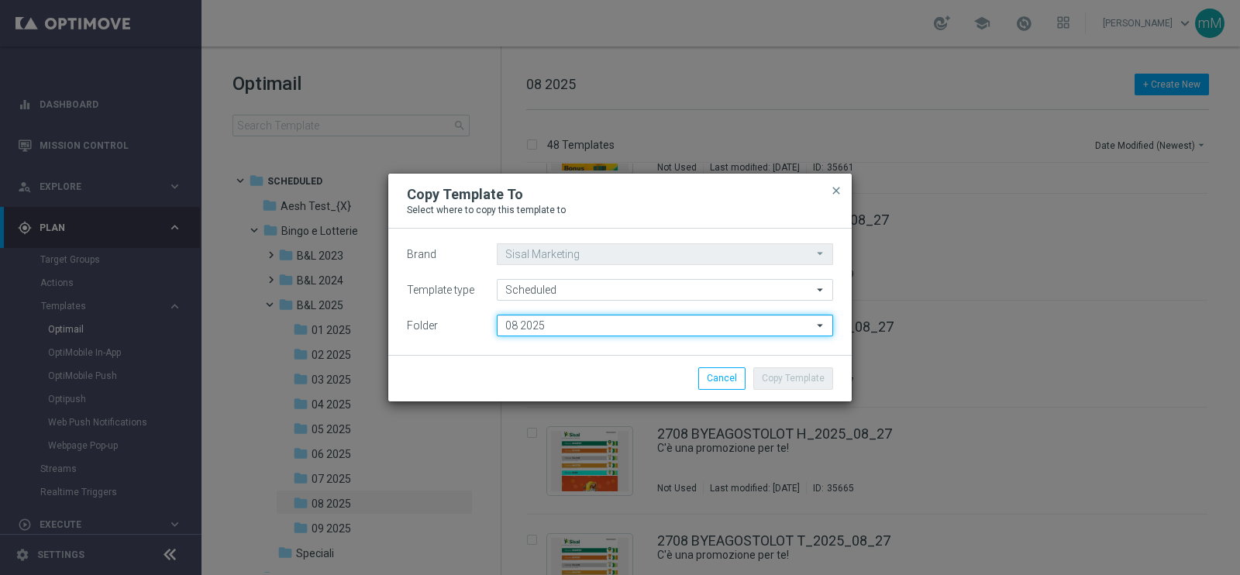
click at [653, 328] on input "08 2025" at bounding box center [665, 326] width 336 height 22
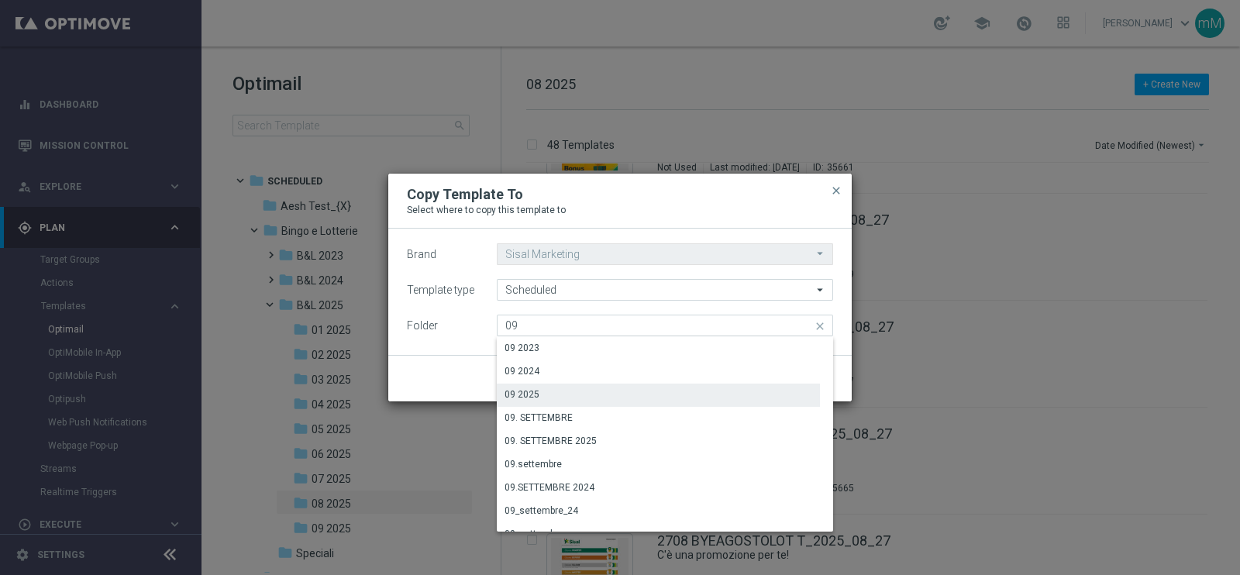
click at [585, 396] on div "09 2025" at bounding box center [658, 395] width 323 height 22
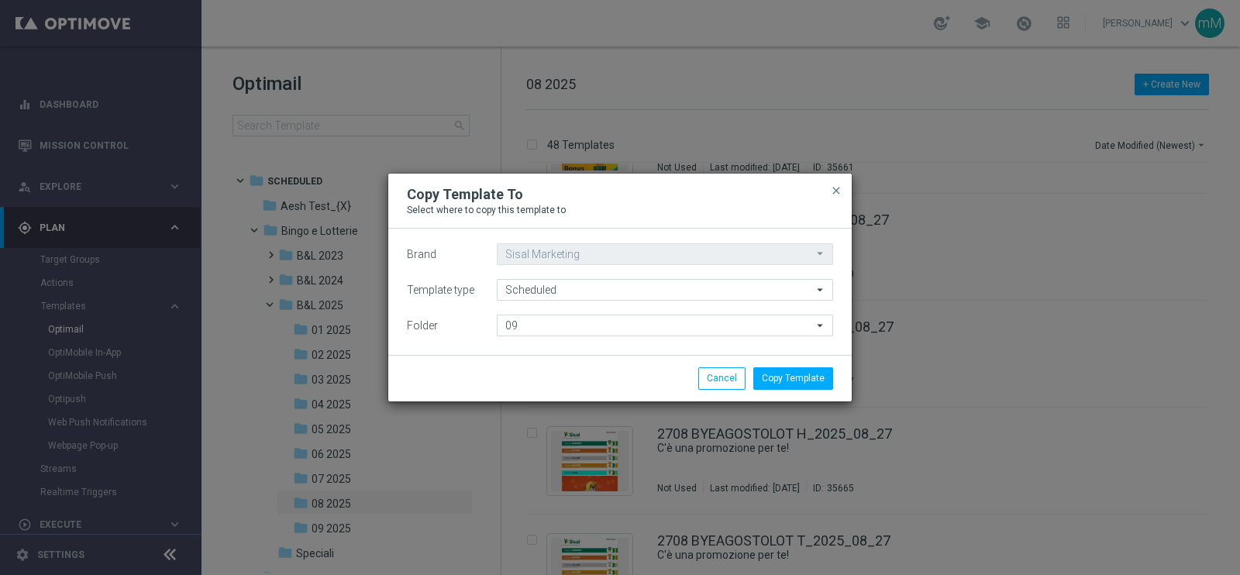
type input "09 2025"
click at [800, 375] on button "Copy Template" at bounding box center [794, 378] width 80 height 22
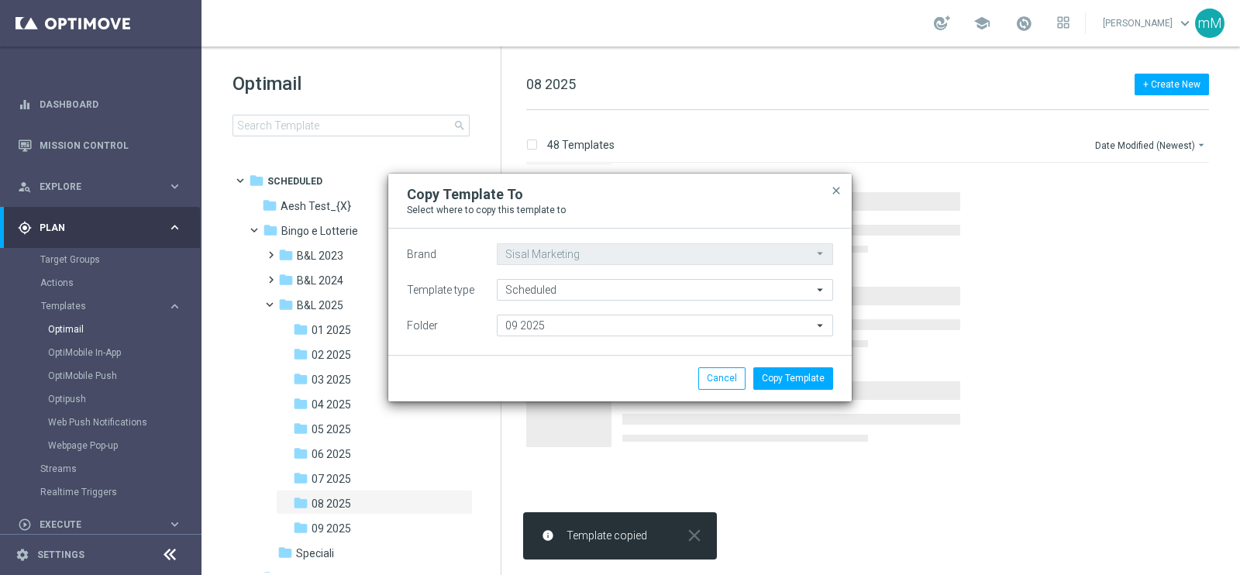
scroll to position [0, 0]
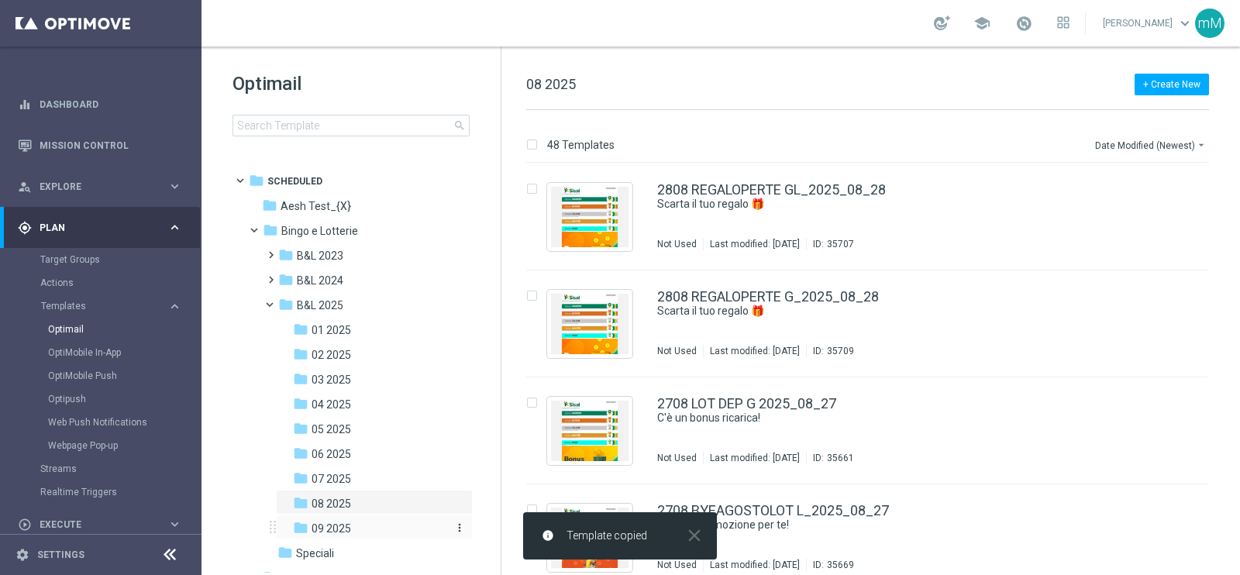
click at [338, 528] on span "09 2025" at bounding box center [332, 529] width 40 height 14
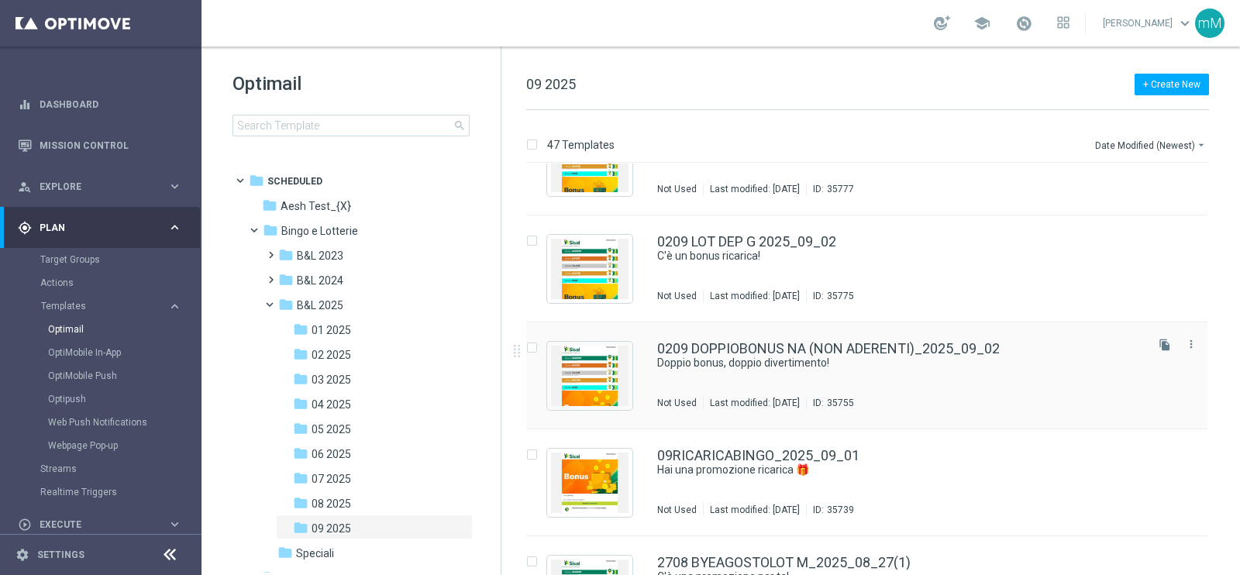
scroll to position [4617, 0]
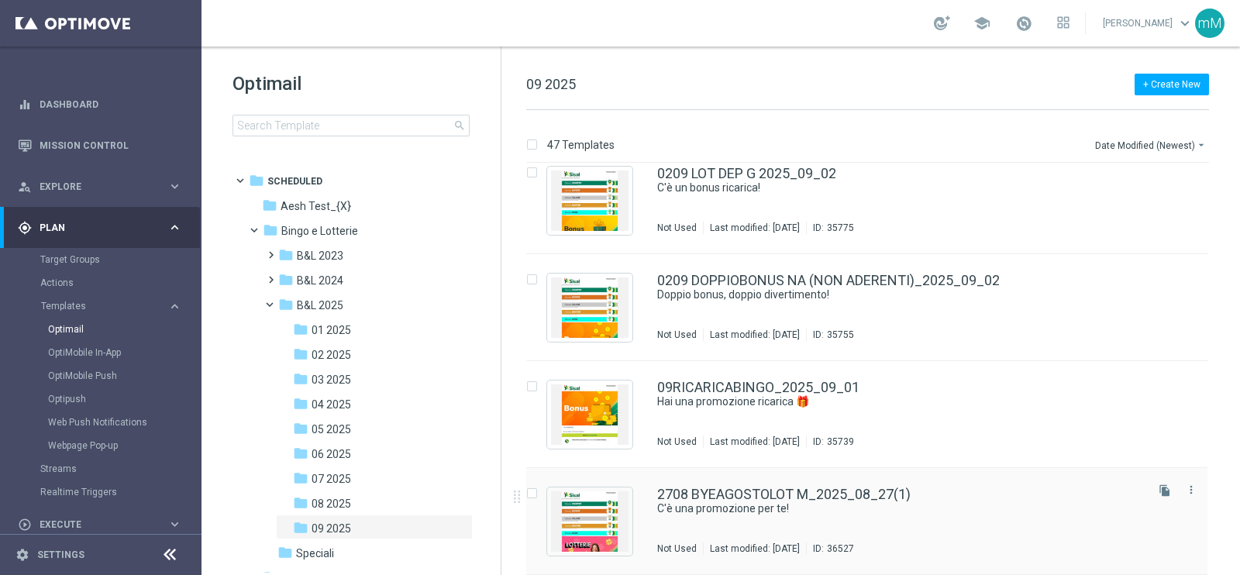
click at [818, 516] on div "2708 BYEAGOSTOLOT M_2025_08_27(1) C'è una promozione per te! Not Used Last modi…" at bounding box center [899, 521] width 485 height 67
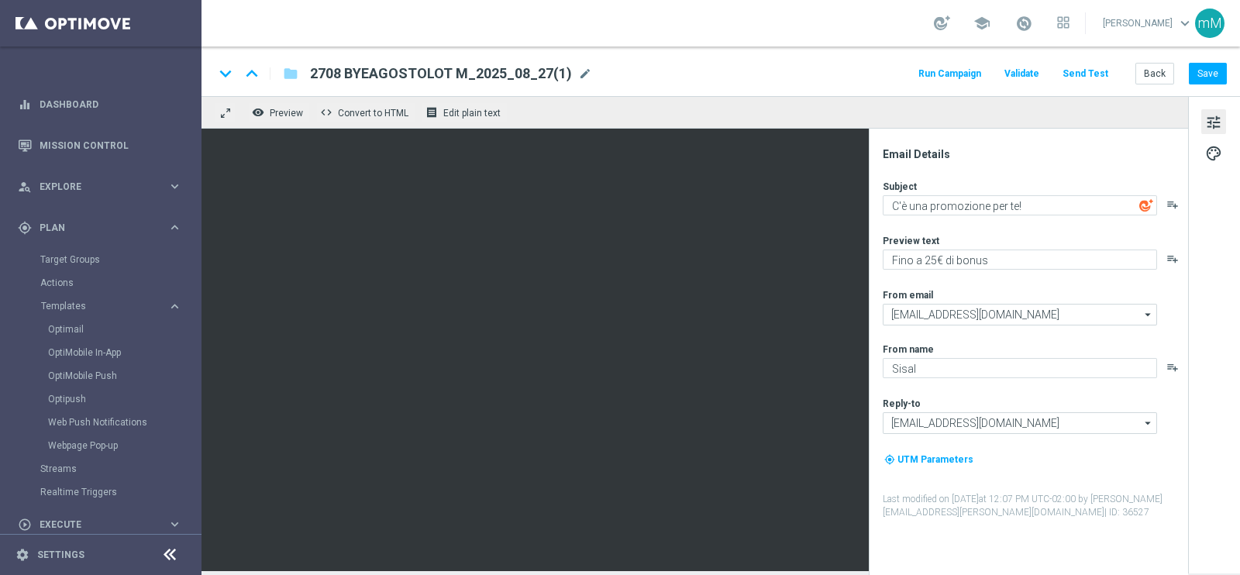
click at [436, 65] on span "2708 BYEAGOSTOLOT M_2025_08_27(1)" at bounding box center [441, 73] width 262 height 19
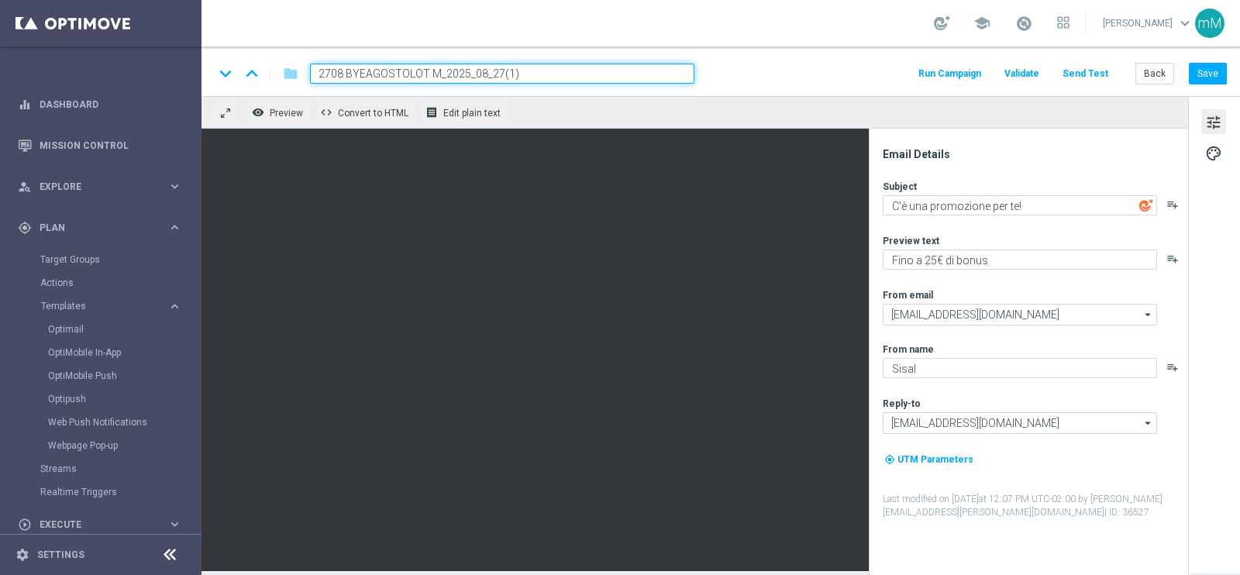
click at [436, 65] on input "2708 BYEAGOSTOLOT M_2025_08_27(1)" at bounding box center [502, 74] width 385 height 20
paste input "609 LOTWOW T_2025_09_26"
click at [396, 77] on input "2609 LOTWOW T_2025_09_26" at bounding box center [502, 74] width 385 height 20
type input "2609 LOTWOW M_2025_09_26"
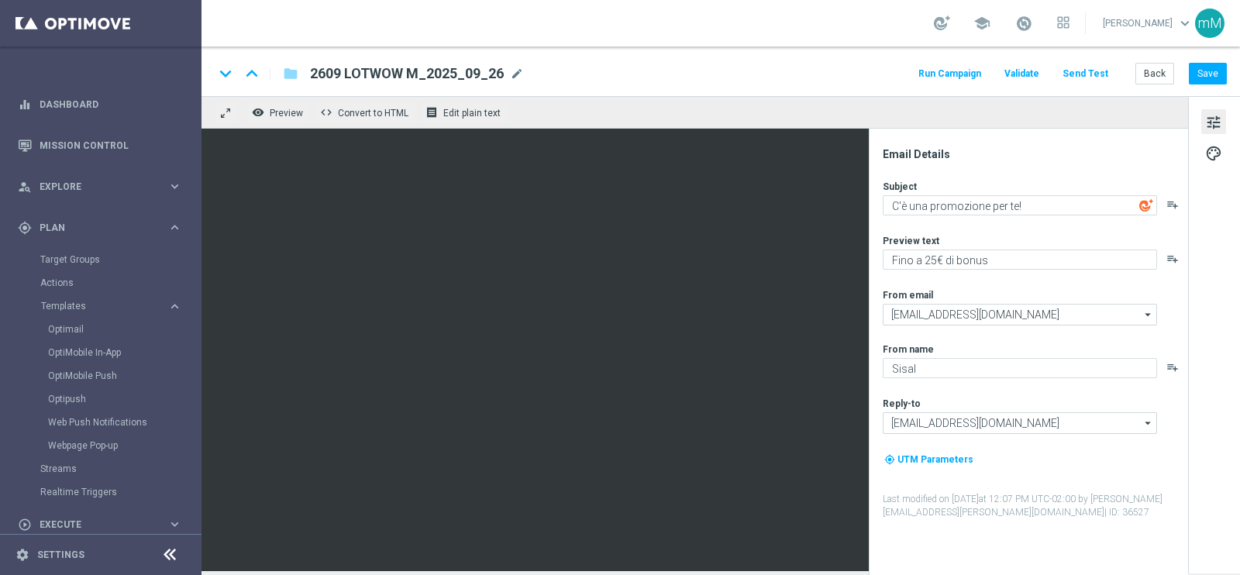
click at [943, 224] on div "Subject C'è una promozione per te! playlist_add Preview text Fino a 25€ di bonu…" at bounding box center [1035, 350] width 304 height 340
click at [954, 205] on textarea "C'è una promozione per te!" at bounding box center [1020, 205] width 274 height 20
paste textarea "Bonus mai visti"
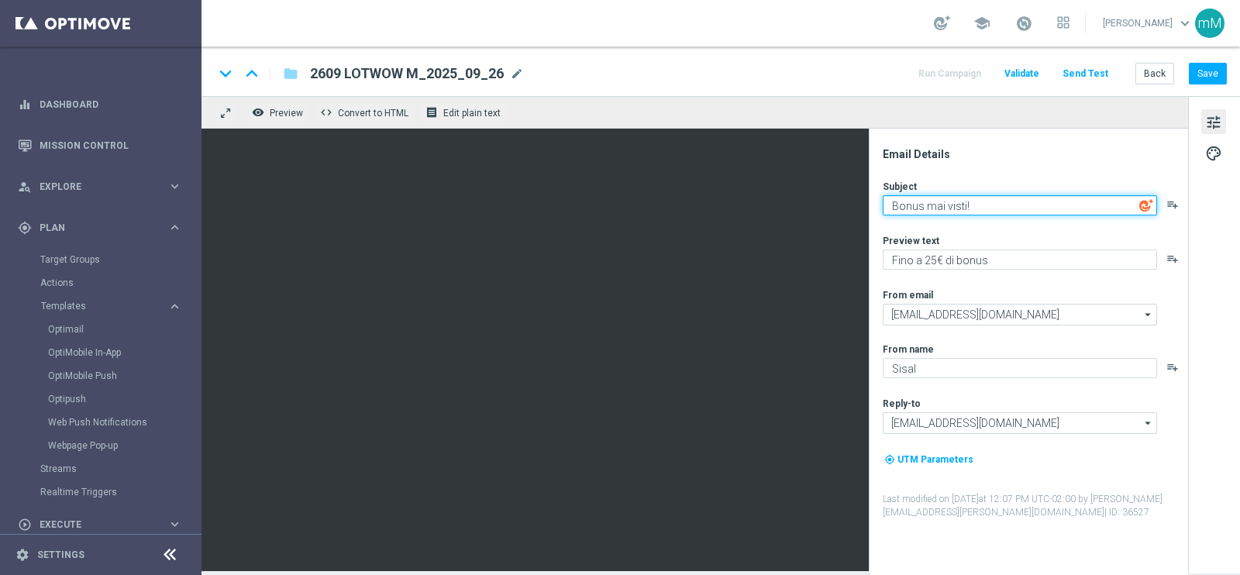
type textarea "Bonus mai visti!"
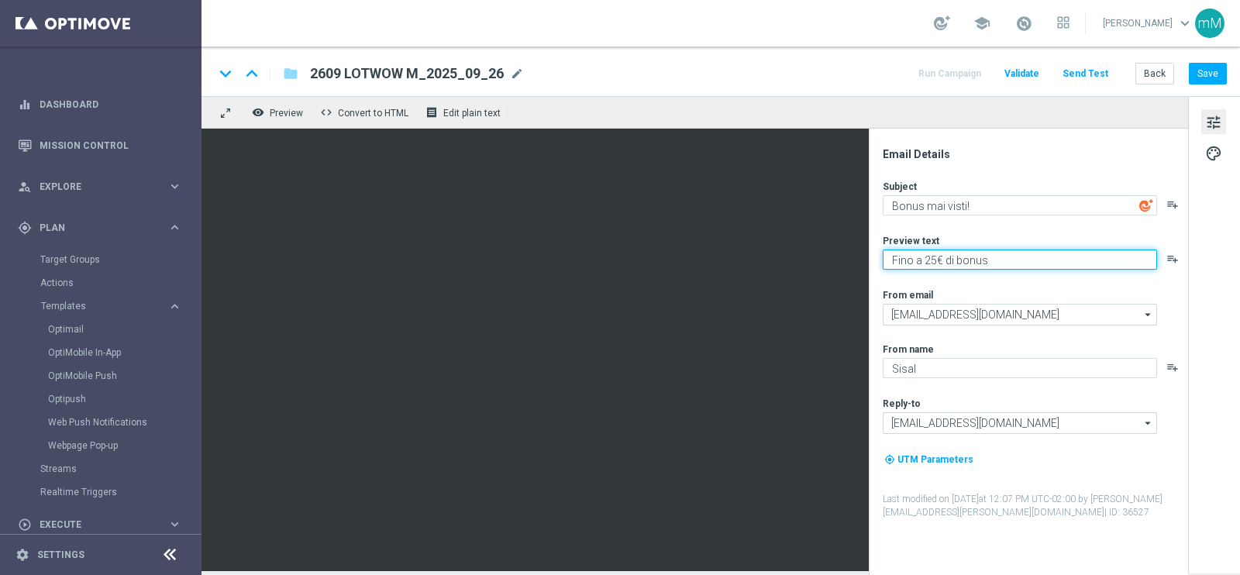
click at [911, 257] on textarea "Fino a 25€ di bonus" at bounding box center [1020, 260] width 274 height 20
paste textarea "Per te fino a 150"
click at [961, 261] on textarea "Per [PERSON_NAME] a 150€ di bonus" at bounding box center [1020, 260] width 274 height 20
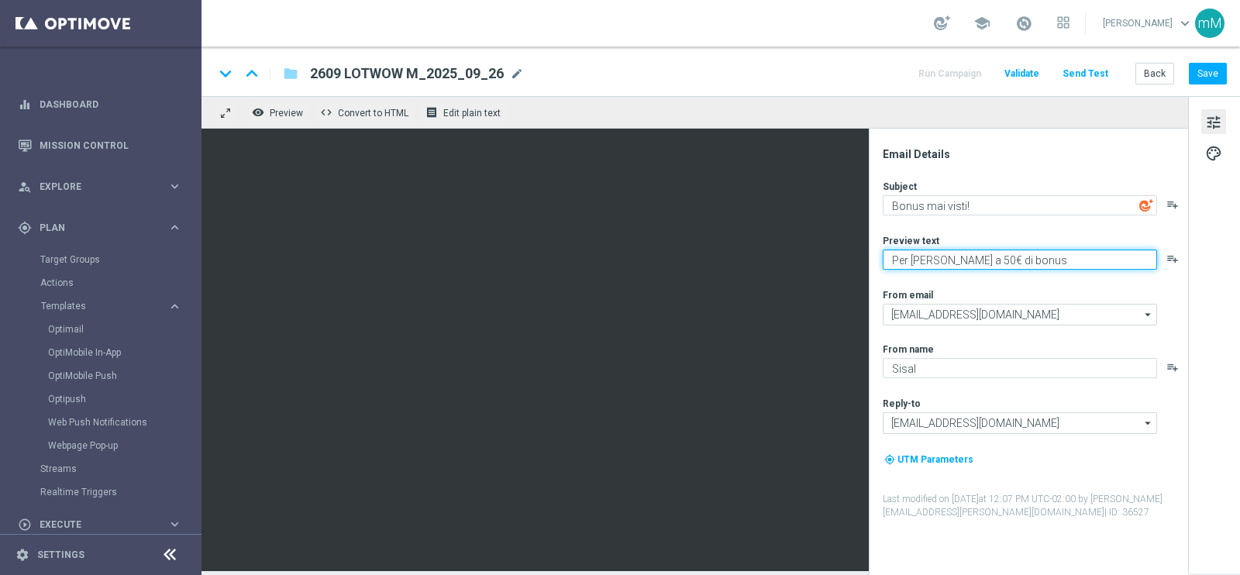
type textarea "Per te fino a 50€ di bonus"
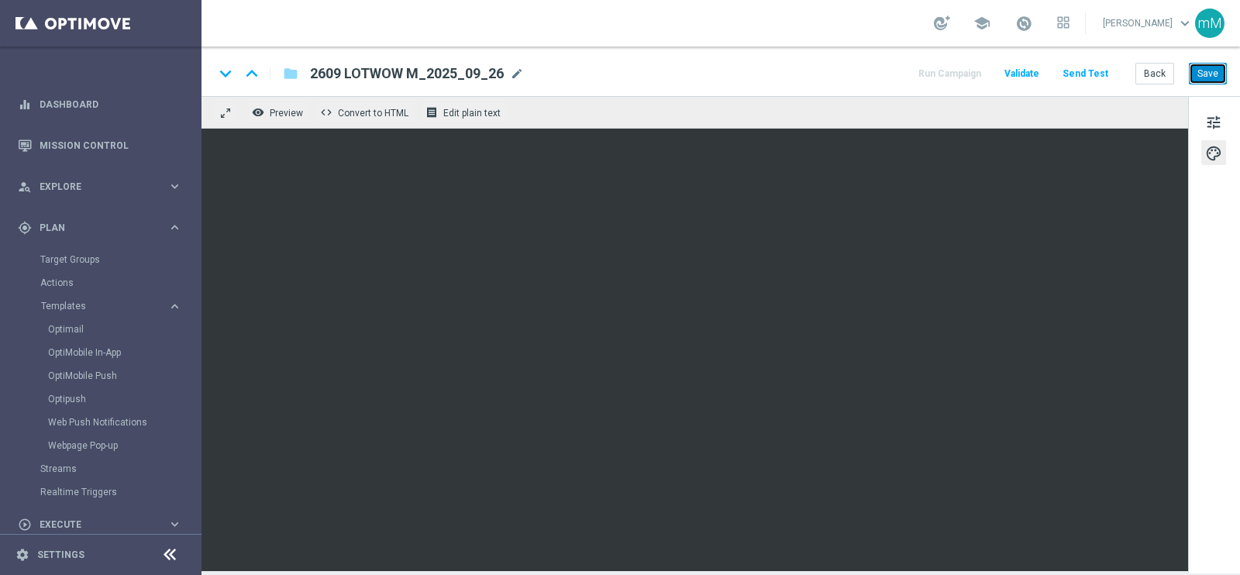
click at [1192, 75] on button "Save" at bounding box center [1208, 74] width 38 height 22
click at [1155, 71] on button "Back" at bounding box center [1155, 74] width 39 height 22
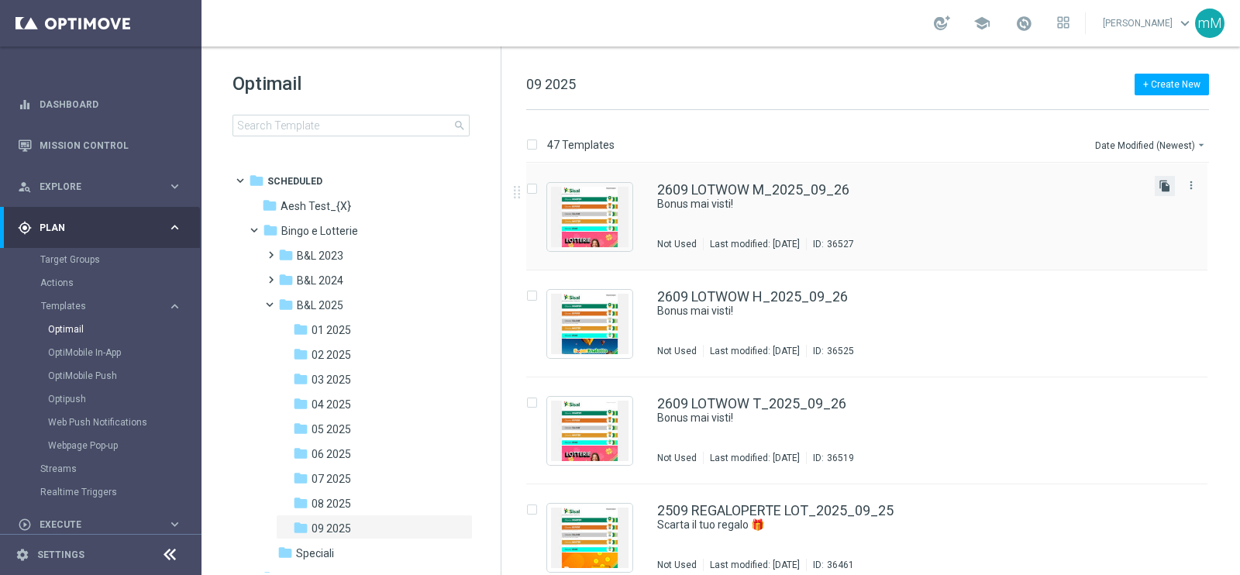
click at [1159, 189] on icon "file_copy" at bounding box center [1165, 186] width 12 height 12
click at [861, 215] on div "2609 LOTWOW M_2025_09_26(1) Bonus mai visti! Not Used Last modified: Friday, Se…" at bounding box center [899, 216] width 485 height 67
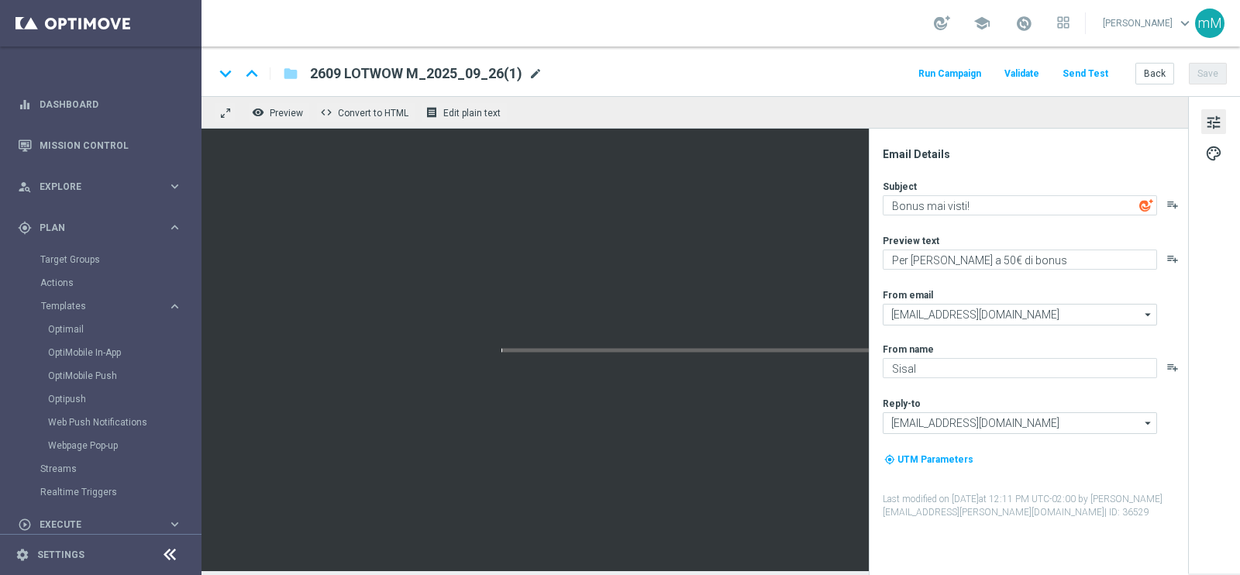
click at [535, 74] on span "mode_edit" at bounding box center [536, 74] width 14 height 14
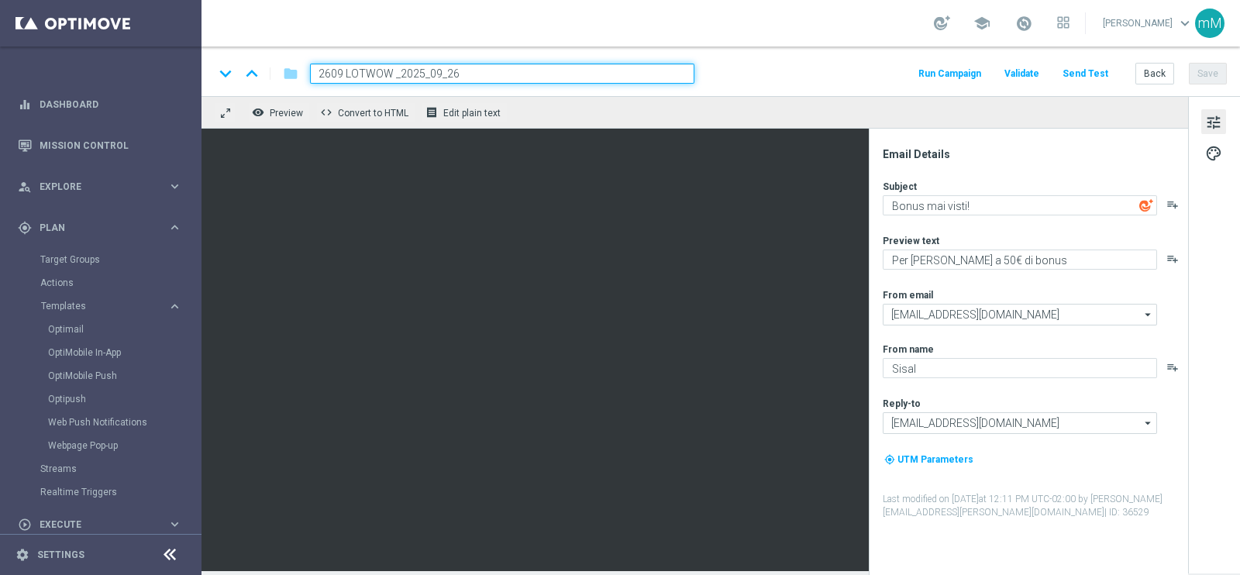
type input "2609 LOTWOW L_2025_09_26"
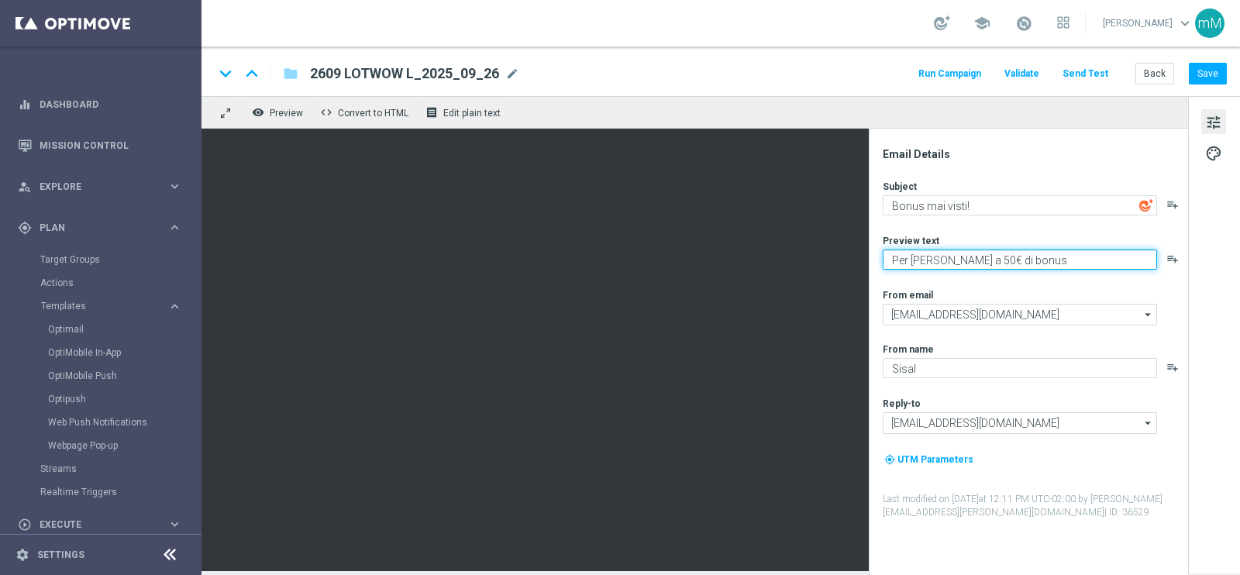
click at [950, 263] on textarea "Per te fino a 50€ di bonus" at bounding box center [1020, 260] width 274 height 20
type textarea "Per te fino a 25€ di bonus"
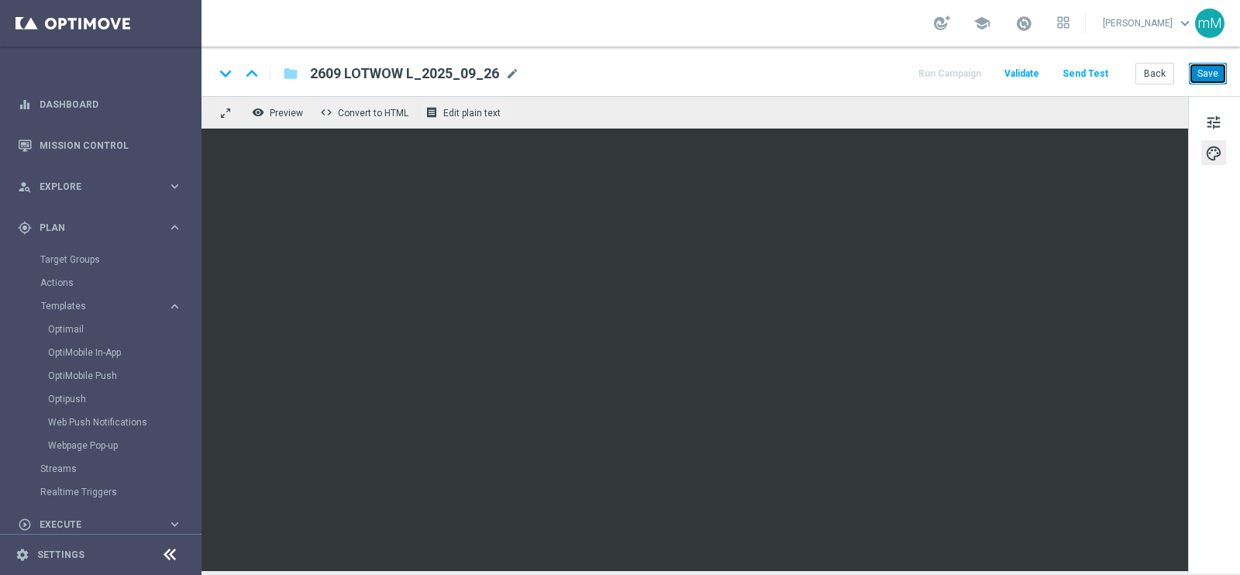
click at [1204, 76] on button "Save" at bounding box center [1208, 74] width 38 height 22
click at [1146, 74] on button "Back" at bounding box center [1155, 74] width 39 height 22
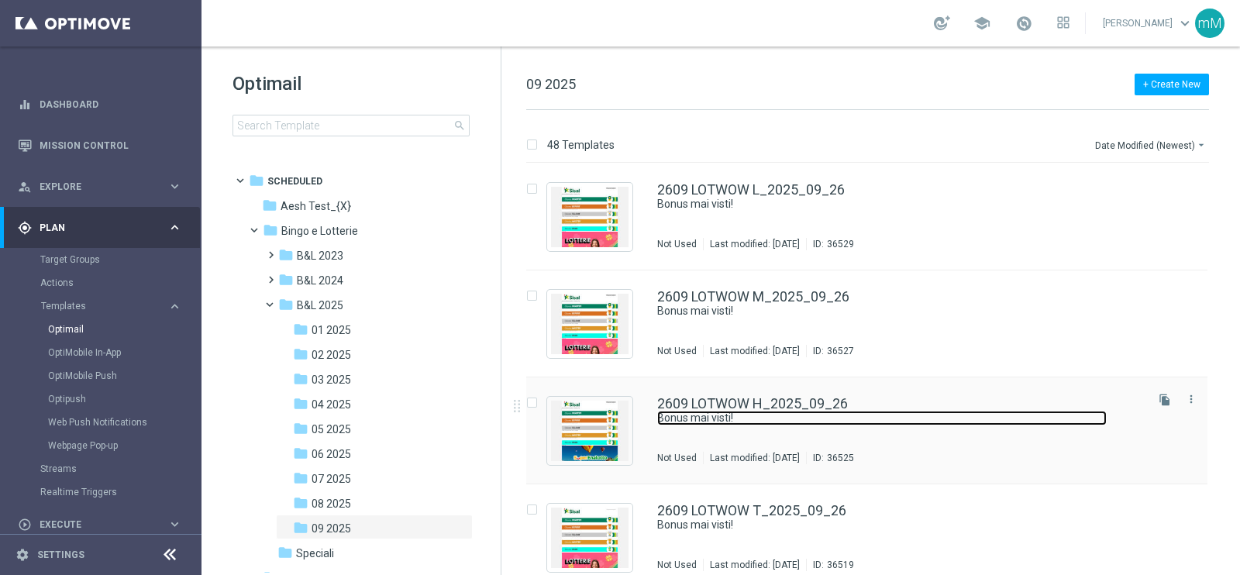
click at [693, 413] on link "Bonus mai visti!" at bounding box center [882, 418] width 450 height 15
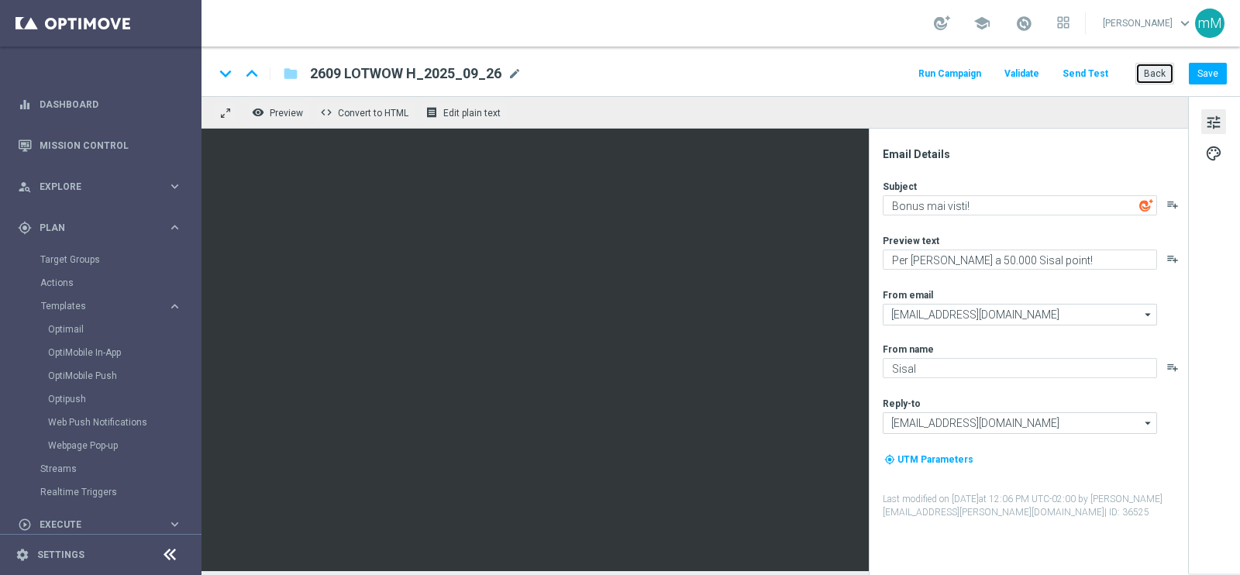
click at [1153, 67] on button "Back" at bounding box center [1155, 74] width 39 height 22
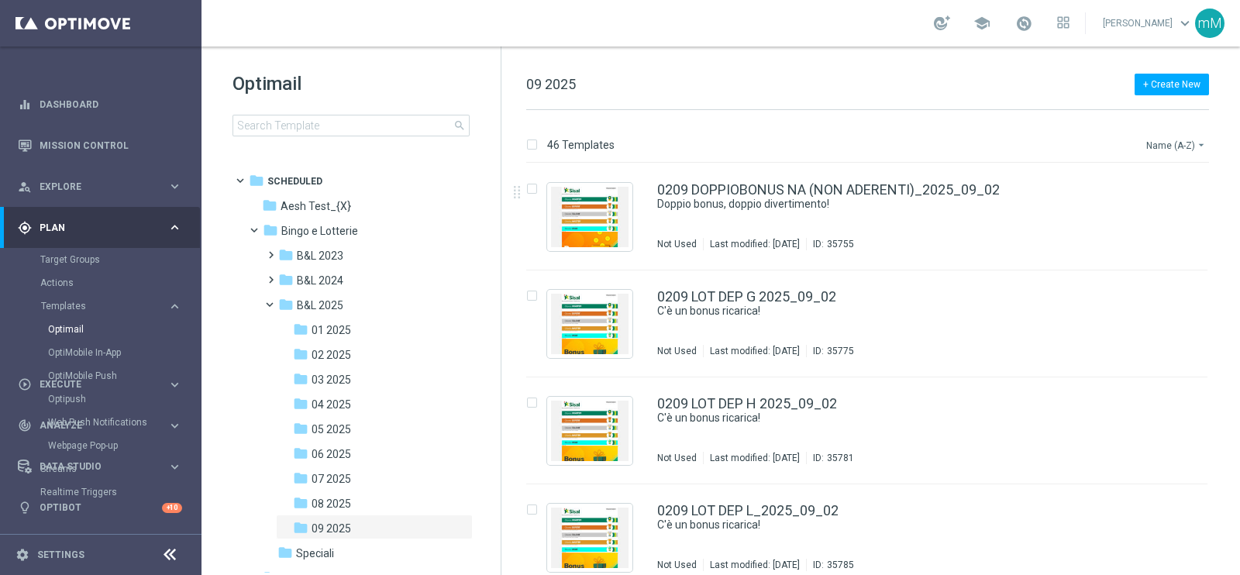
click at [1161, 147] on button "Name (A-Z) arrow_drop_down" at bounding box center [1177, 145] width 64 height 19
click at [1155, 219] on span "Date Modified (Newest)" at bounding box center [1150, 214] width 104 height 11
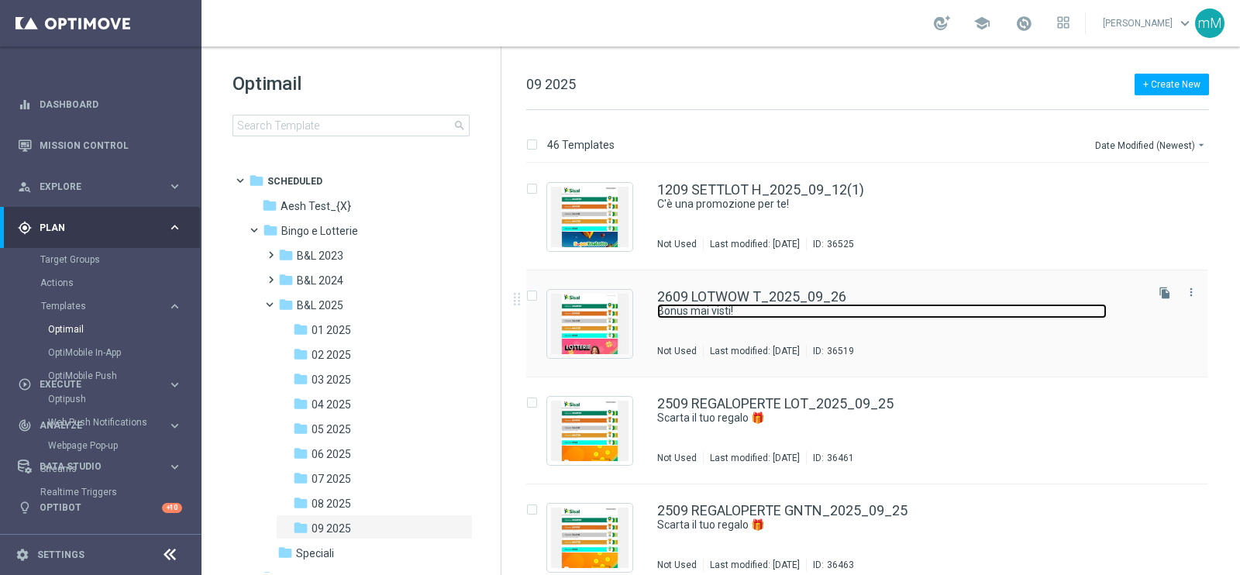
click at [778, 308] on link "Bonus mai visti!" at bounding box center [882, 311] width 450 height 15
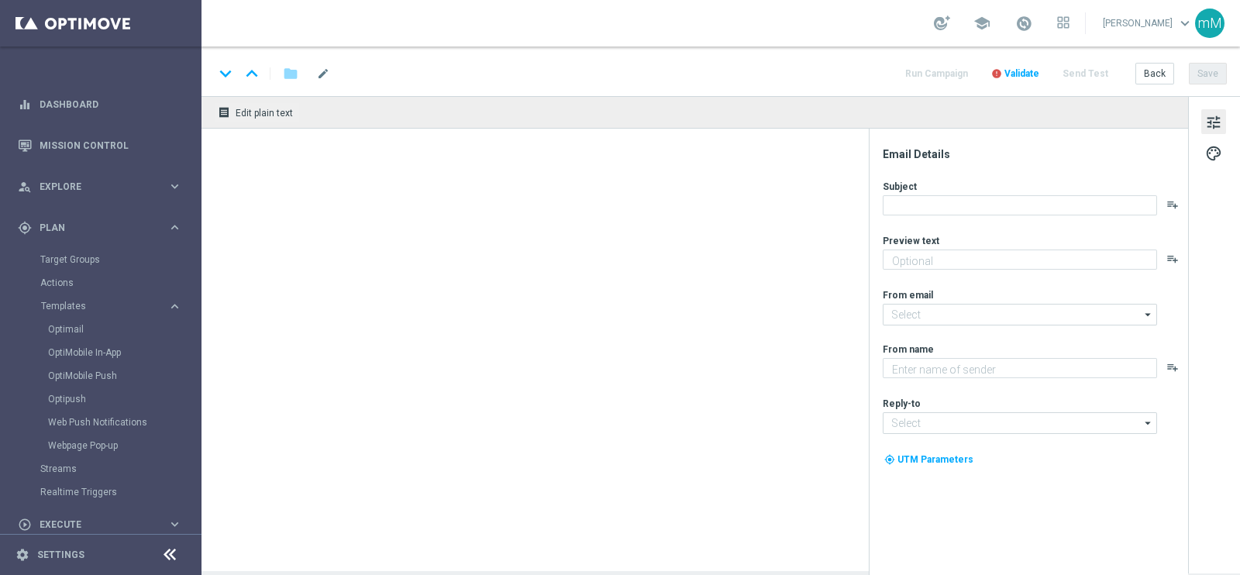
type textarea "Per [PERSON_NAME] a 150€ di bonus"
type input "[EMAIL_ADDRESS][DOMAIN_NAME]"
type textarea "Sisal"
type input "[EMAIL_ADDRESS][DOMAIN_NAME]"
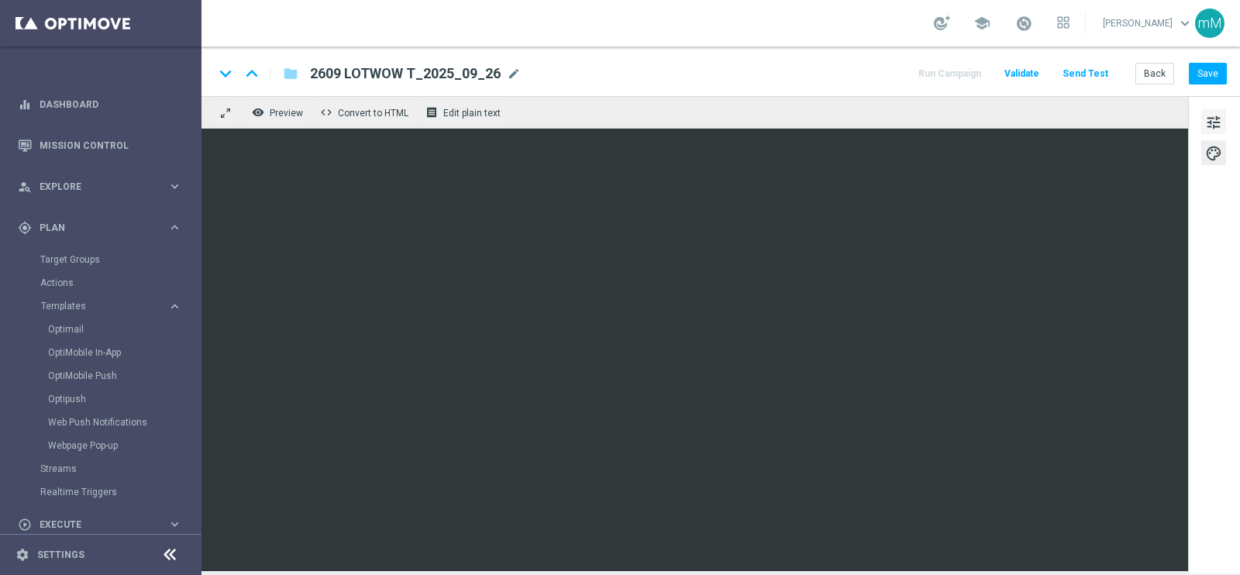
click at [1222, 123] on span "tune" at bounding box center [1214, 122] width 17 height 20
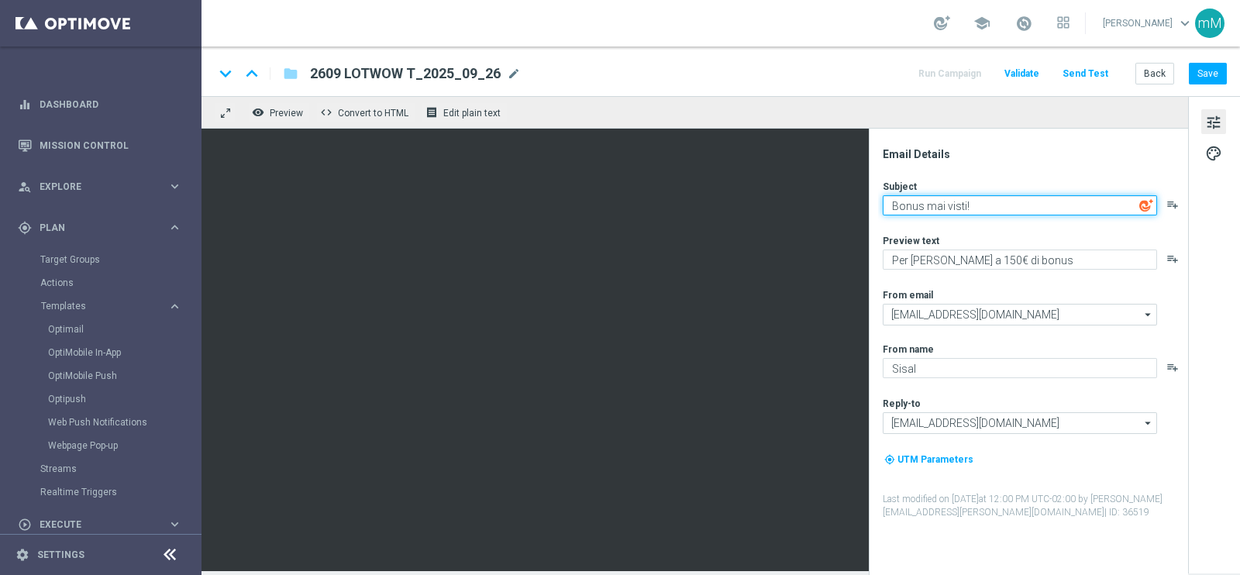
click at [944, 205] on textarea "Bonus mai visti!" at bounding box center [1020, 205] width 274 height 20
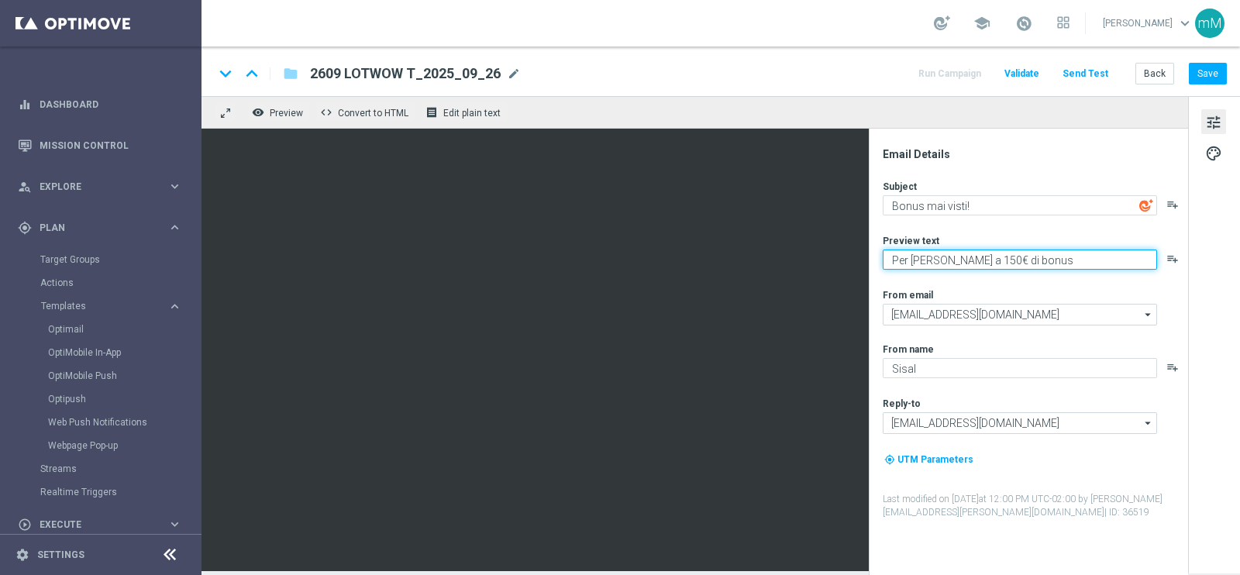
click at [945, 265] on textarea "Per [PERSON_NAME] a 150€ di bonus" at bounding box center [1020, 260] width 274 height 20
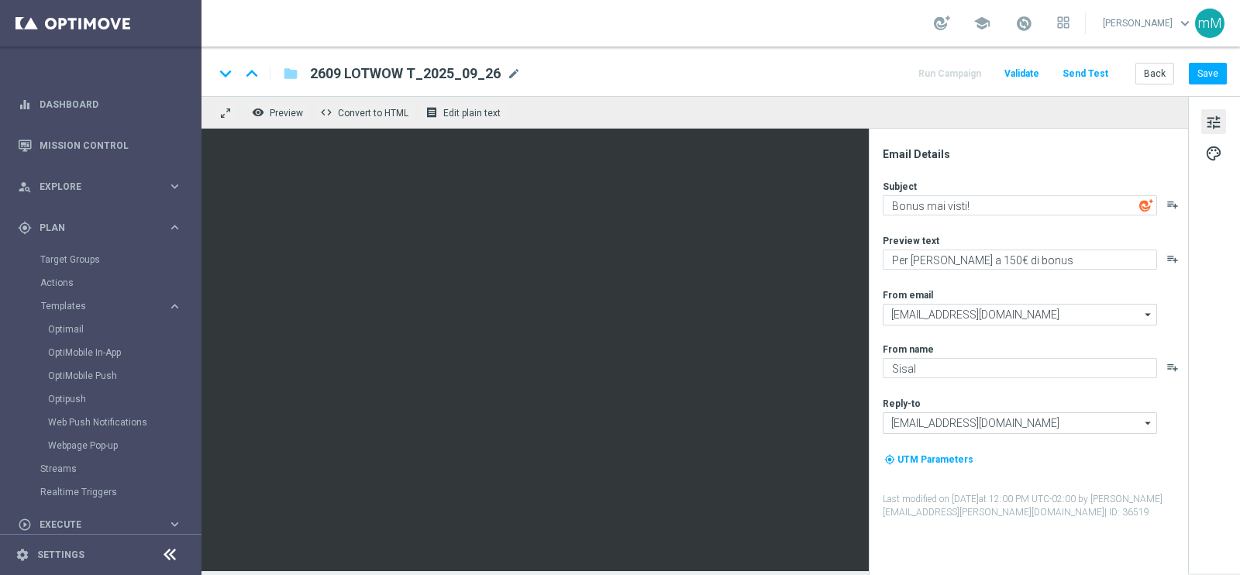
click at [437, 64] on div "2609 LOTWOW T_2025_09_26 mode_edit" at bounding box center [415, 74] width 211 height 20
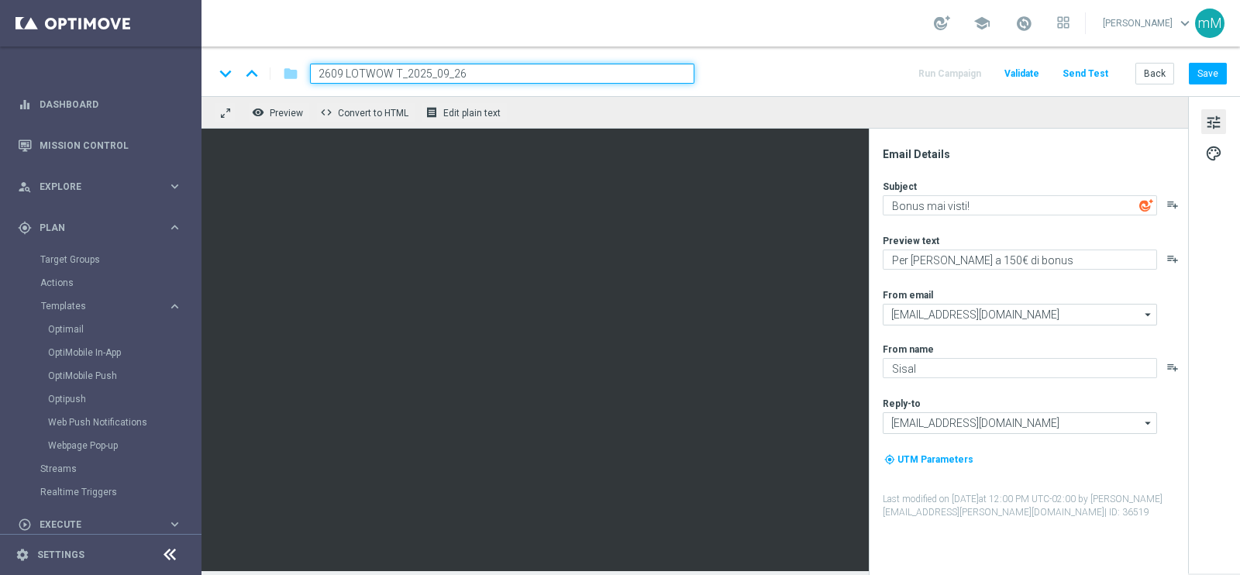
click at [430, 72] on input "2609 LOTWOW T_2025_09_26" at bounding box center [502, 74] width 385 height 20
click at [938, 201] on textarea "Bonus mai visti!" at bounding box center [1020, 205] width 274 height 20
click at [938, 202] on textarea "Bonus mai visti!" at bounding box center [1020, 205] width 274 height 20
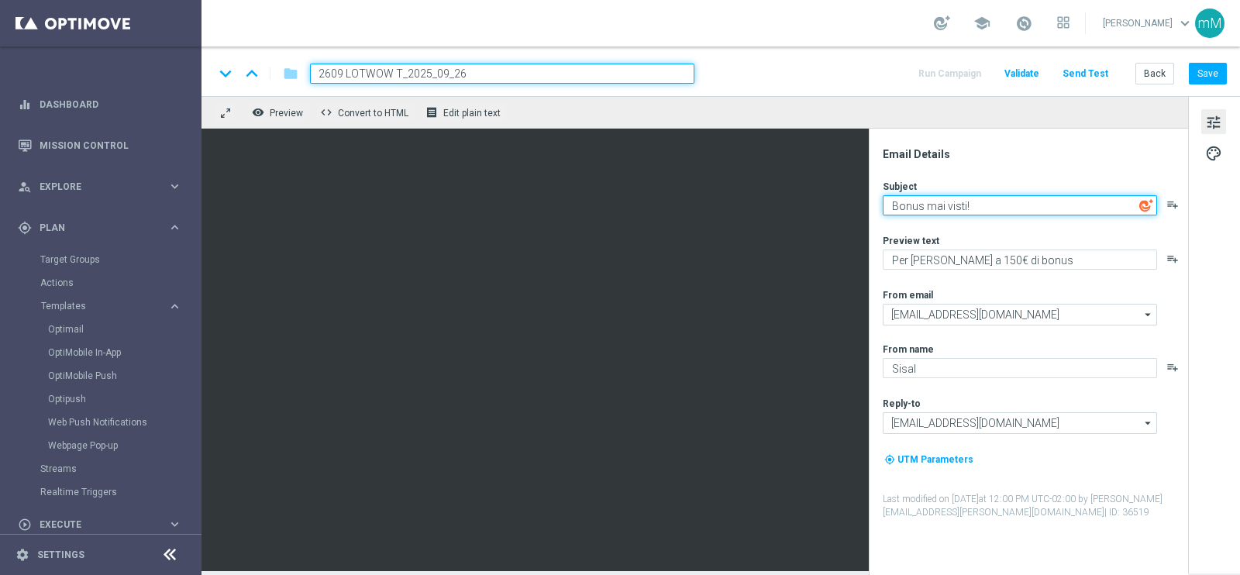
click at [938, 202] on textarea "Bonus mai visti!" at bounding box center [1020, 205] width 274 height 20
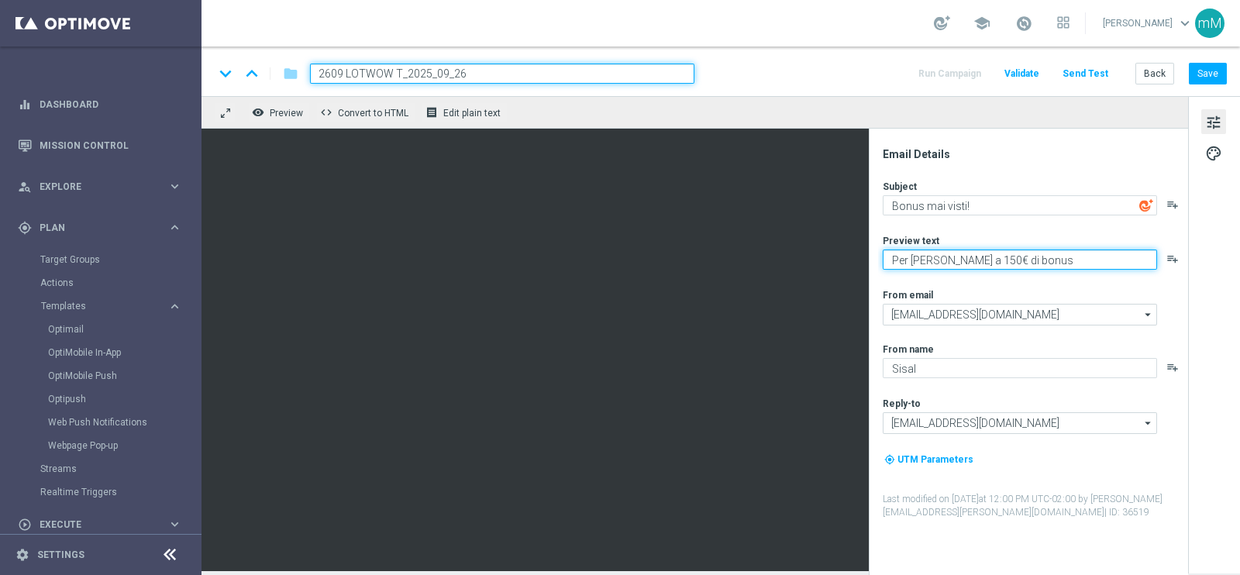
click at [946, 259] on textarea "Per [PERSON_NAME] a 150€ di bonus" at bounding box center [1020, 260] width 274 height 20
